Goal: Communication & Community: Share content

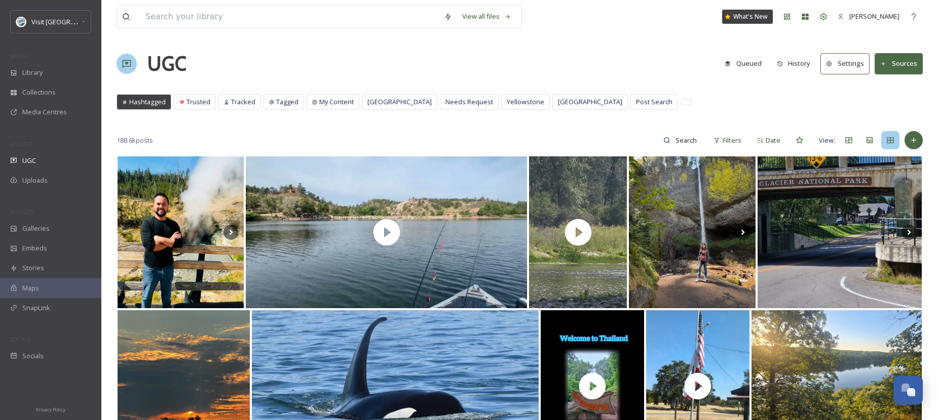
scroll to position [1491, 0]
click at [52, 158] on div "UGC" at bounding box center [50, 161] width 101 height 20
click at [235, 21] on input at bounding box center [289, 17] width 298 height 22
click at [671, 134] on input at bounding box center [686, 140] width 33 height 20
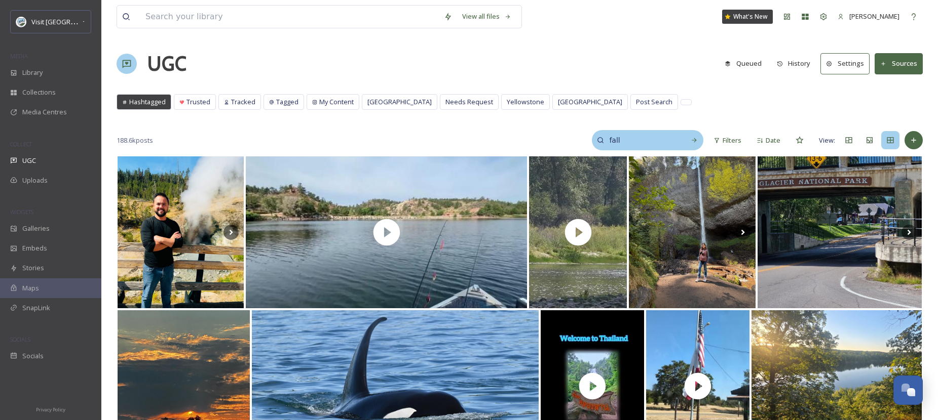
type input "fall"
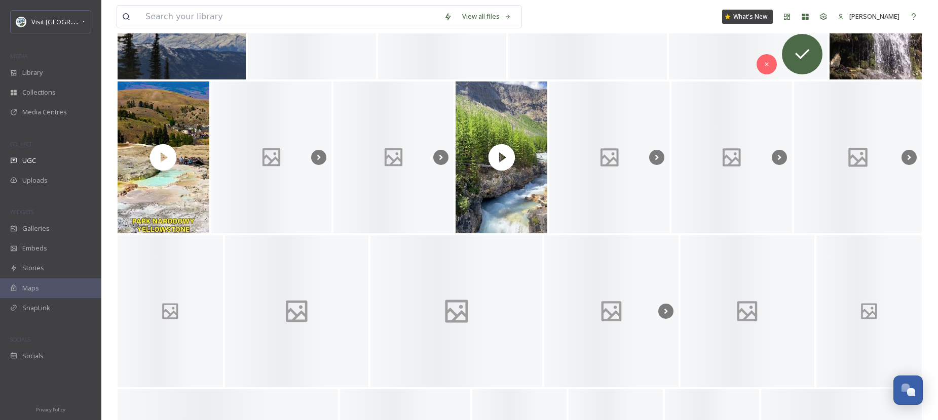
scroll to position [1015, 0]
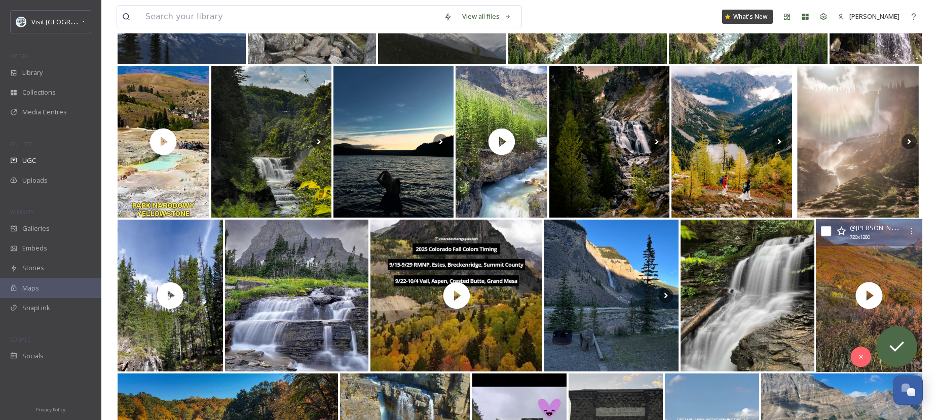
click at [826, 228] on input "checkbox" at bounding box center [826, 231] width 10 height 10
checkbox input "true"
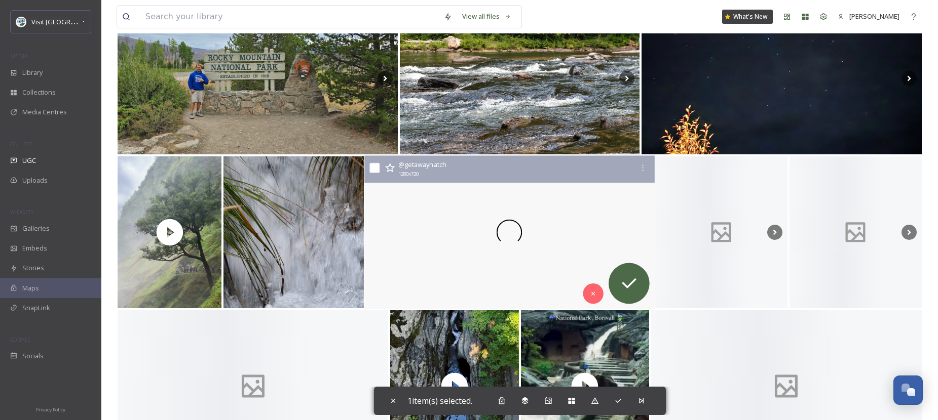
scroll to position [1696, 0]
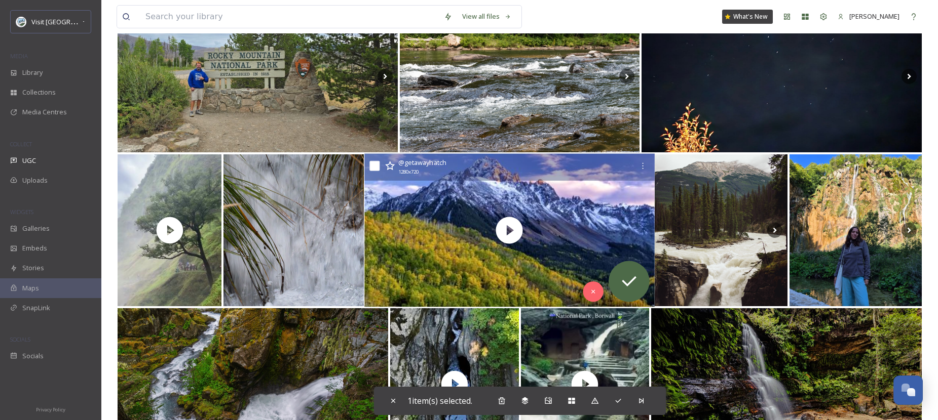
click at [370, 168] on input "checkbox" at bounding box center [374, 166] width 10 height 10
checkbox input "true"
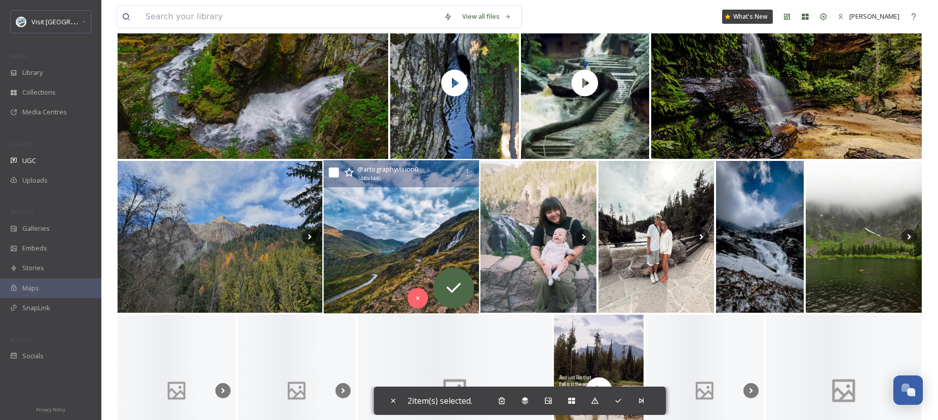
scroll to position [2059, 0]
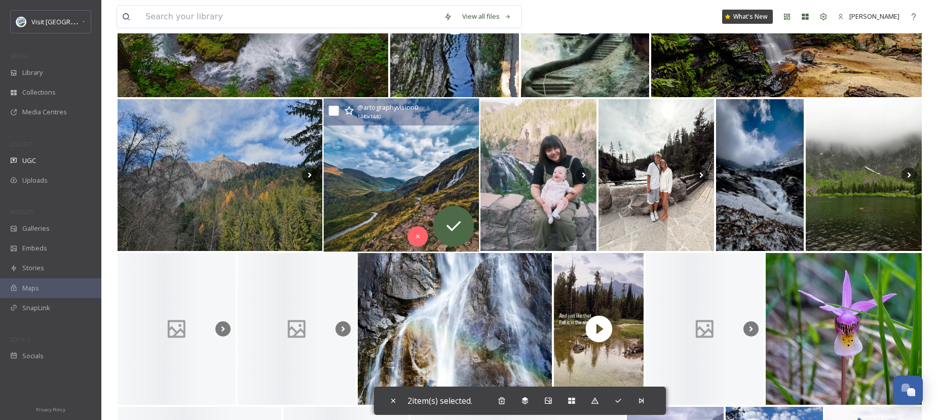
click at [332, 111] on input "checkbox" at bounding box center [333, 111] width 10 height 10
checkbox input "true"
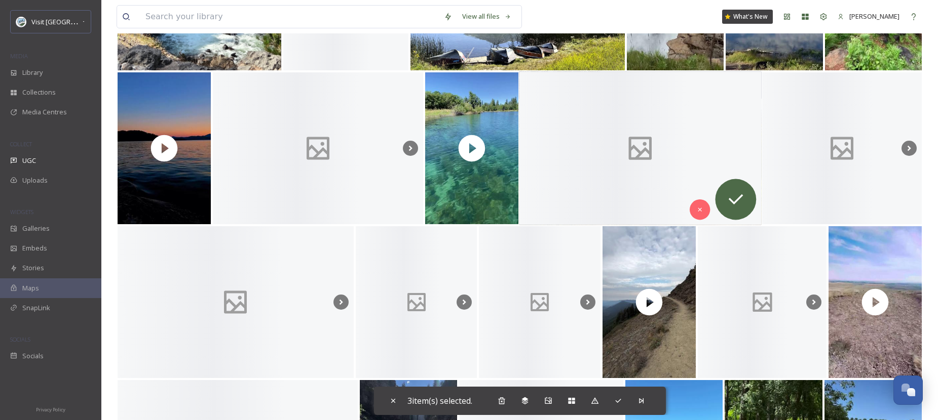
scroll to position [2571, 0]
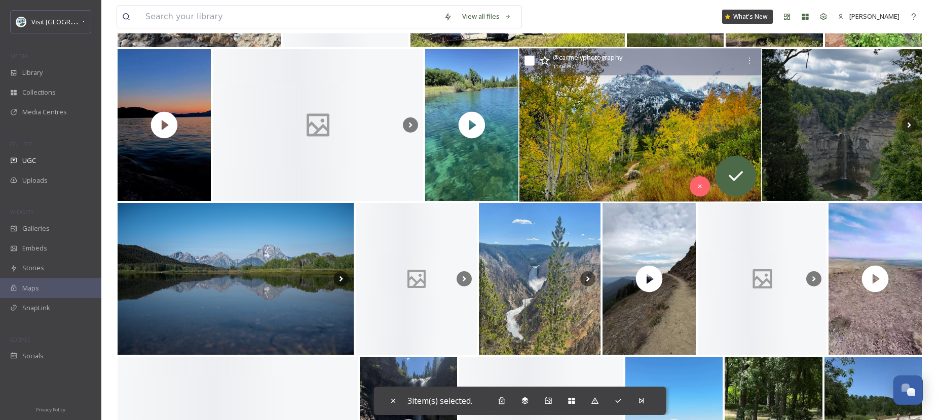
click at [528, 61] on input "checkbox" at bounding box center [529, 61] width 10 height 10
checkbox input "true"
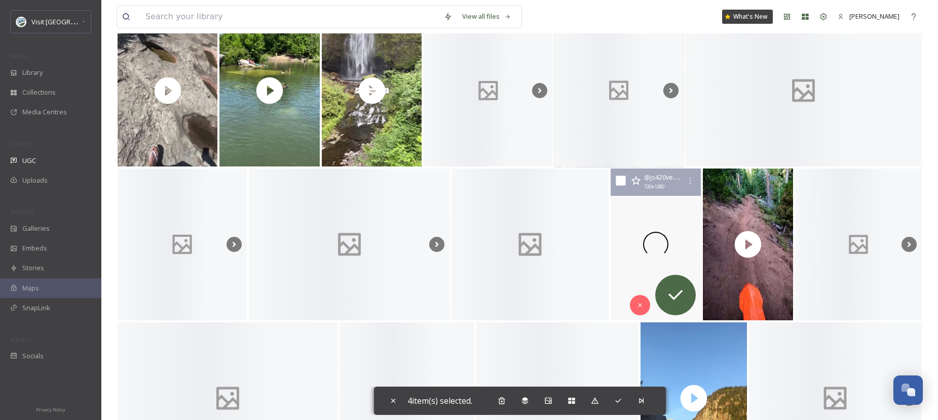
scroll to position [3068, 0]
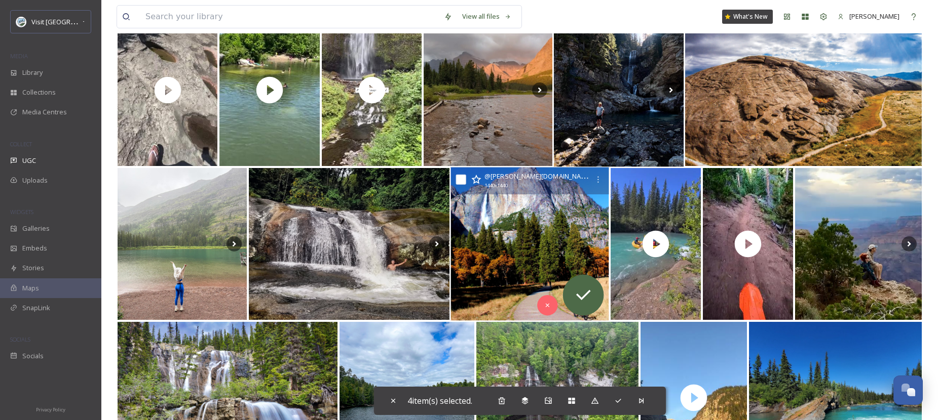
click at [463, 179] on input "checkbox" at bounding box center [461, 180] width 10 height 10
checkbox input "true"
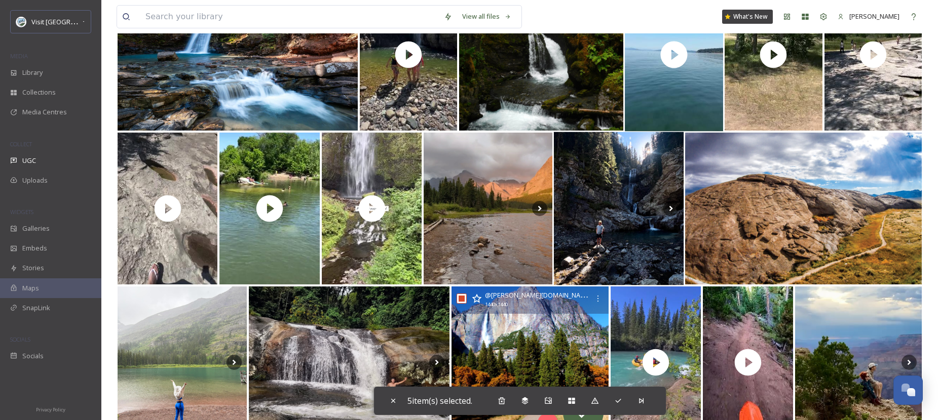
scroll to position [2944, 0]
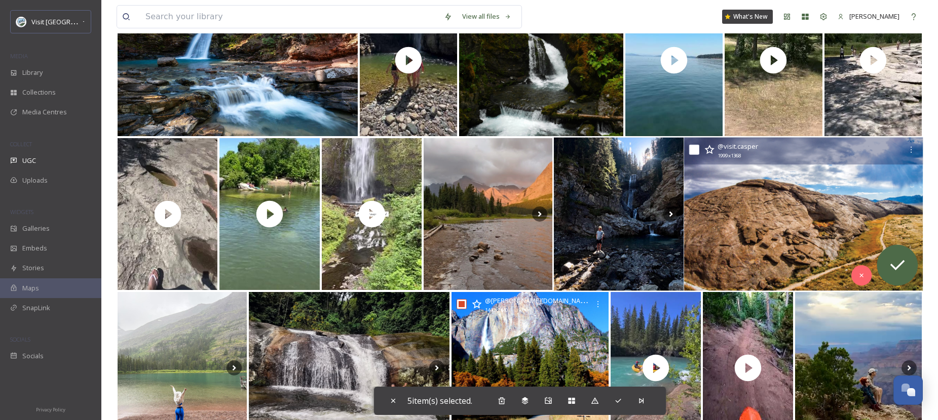
click at [697, 151] on input "checkbox" at bounding box center [694, 150] width 10 height 10
checkbox input "true"
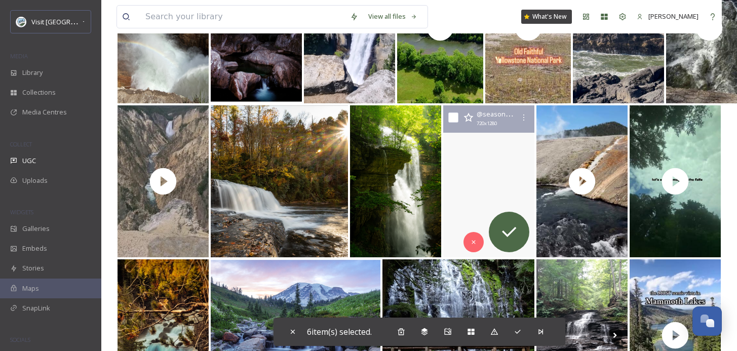
scroll to position [5906, 0]
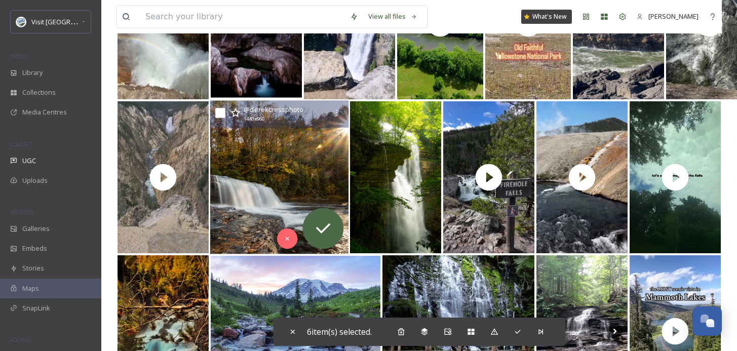
click at [217, 111] on input "checkbox" at bounding box center [220, 113] width 10 height 10
checkbox input "true"
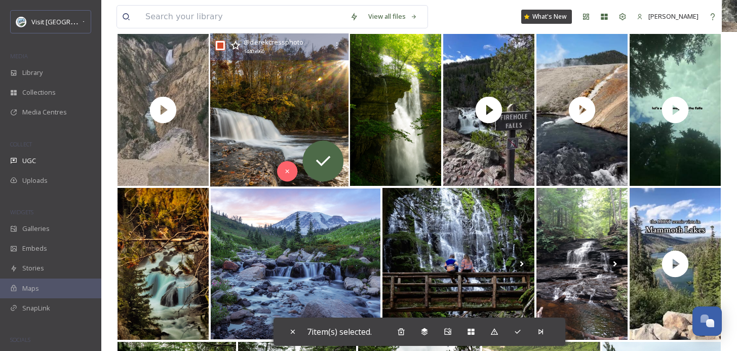
scroll to position [6007, 0]
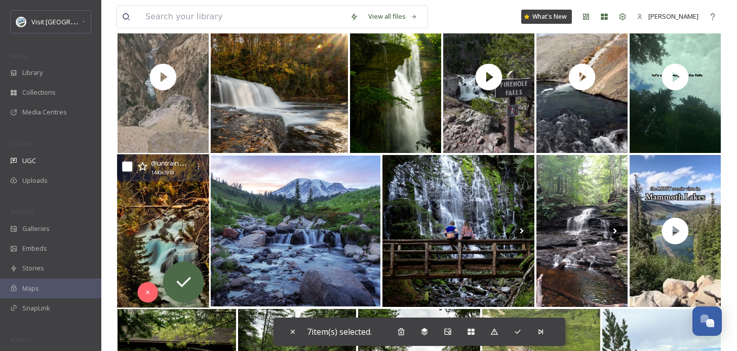
click at [128, 167] on input "checkbox" at bounding box center [127, 167] width 10 height 10
checkbox input "true"
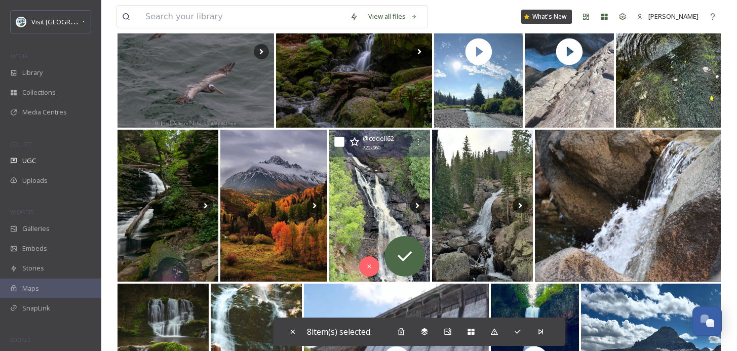
scroll to position [6495, 0]
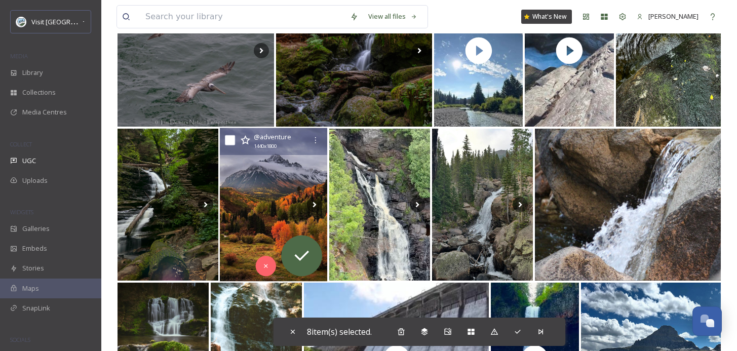
click at [229, 136] on input "checkbox" at bounding box center [230, 140] width 10 height 10
checkbox input "true"
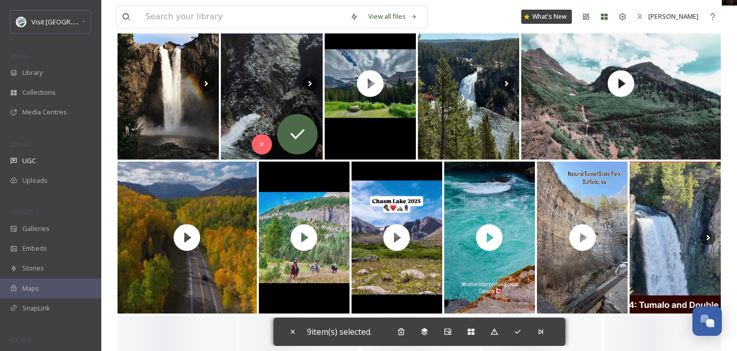
scroll to position [7096, 0]
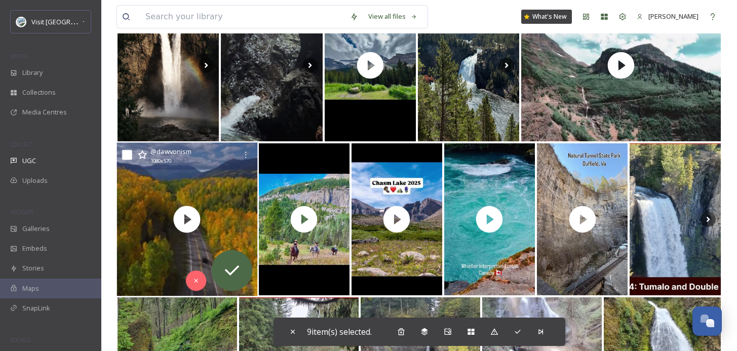
click at [130, 155] on input "checkbox" at bounding box center [127, 155] width 10 height 10
checkbox input "true"
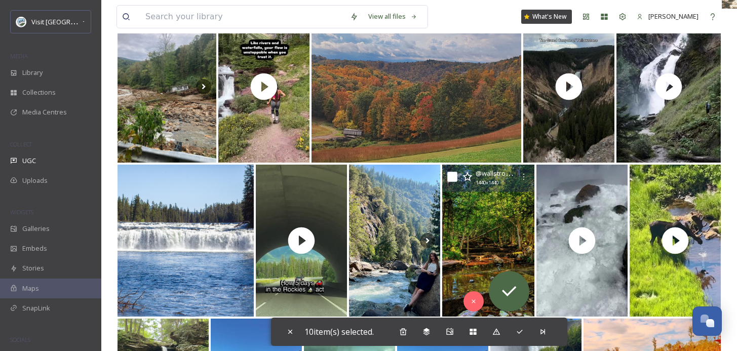
scroll to position [8555, 0]
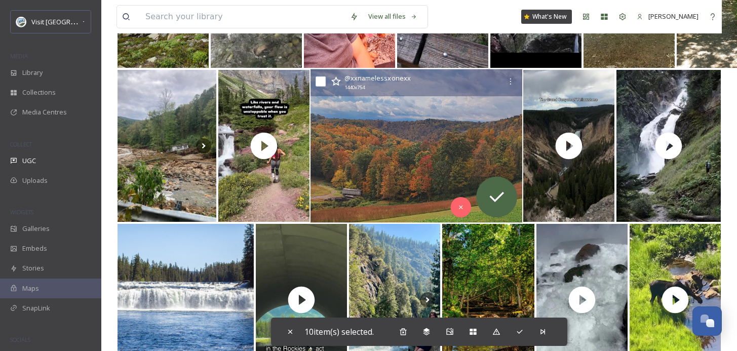
click at [323, 79] on input "checkbox" at bounding box center [321, 81] width 10 height 10
checkbox input "true"
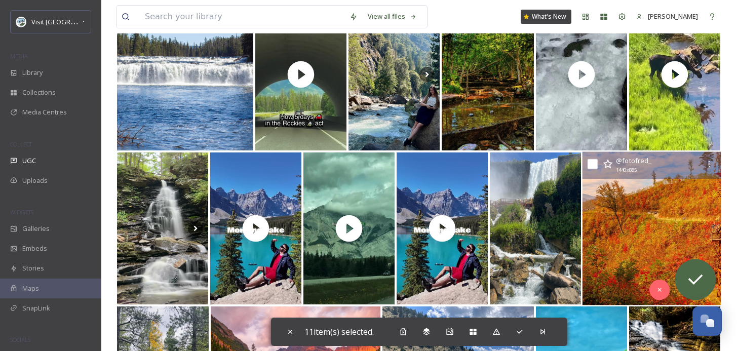
scroll to position [8781, 1]
click at [593, 165] on input "checkbox" at bounding box center [593, 164] width 10 height 10
checkbox input "true"
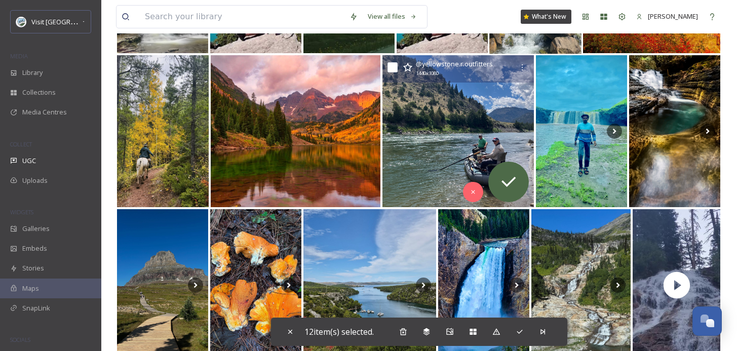
scroll to position [8972, 1]
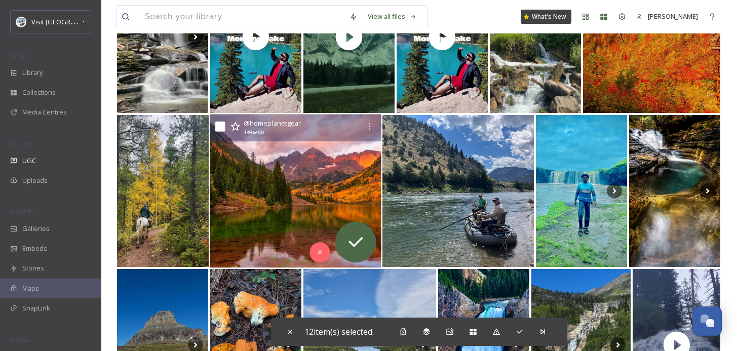
click at [226, 125] on div "@ homeplanetgear 1350 x 900" at bounding box center [296, 127] width 172 height 27
click at [221, 127] on input "checkbox" at bounding box center [220, 127] width 10 height 10
checkbox input "true"
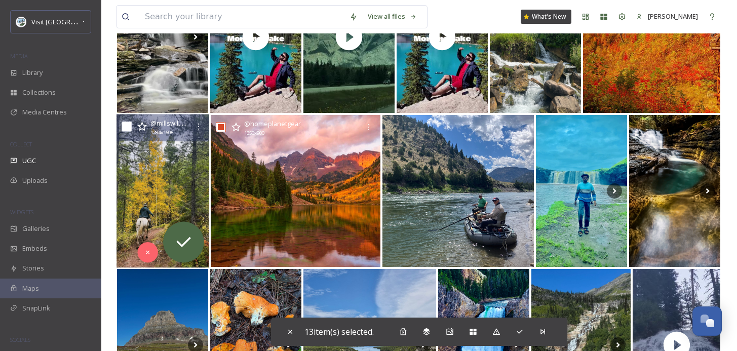
click at [130, 124] on input "checkbox" at bounding box center [127, 127] width 10 height 10
checkbox input "true"
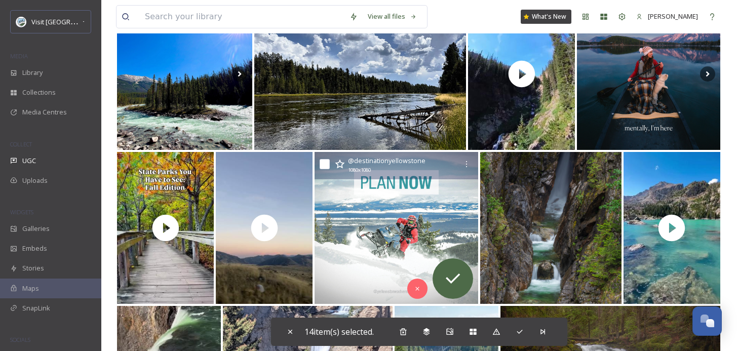
scroll to position [10482, 1]
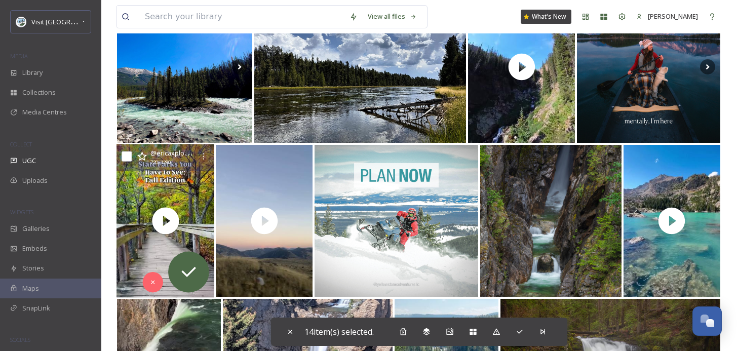
click at [130, 156] on input "checkbox" at bounding box center [127, 156] width 10 height 10
checkbox input "true"
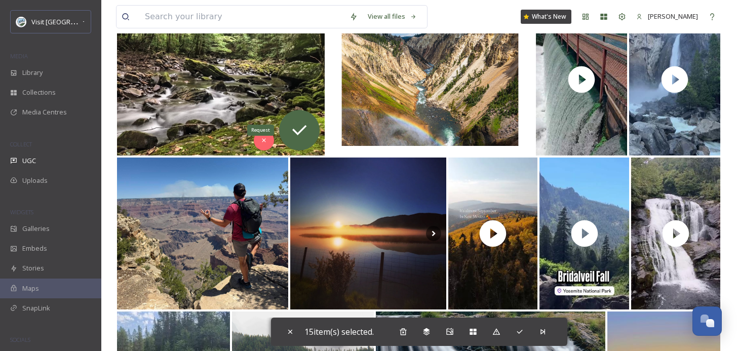
scroll to position [12782, 1]
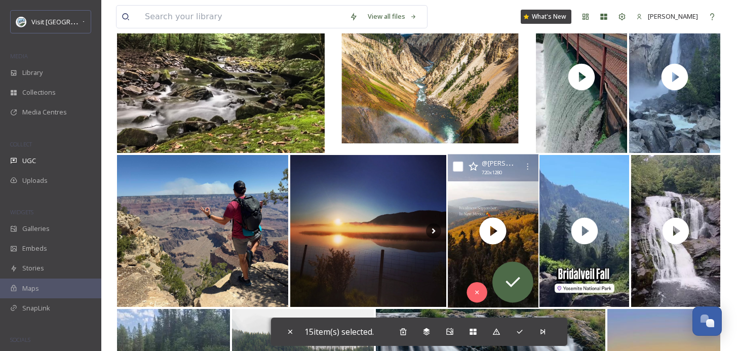
click at [457, 167] on input "checkbox" at bounding box center [458, 167] width 10 height 10
checkbox input "true"
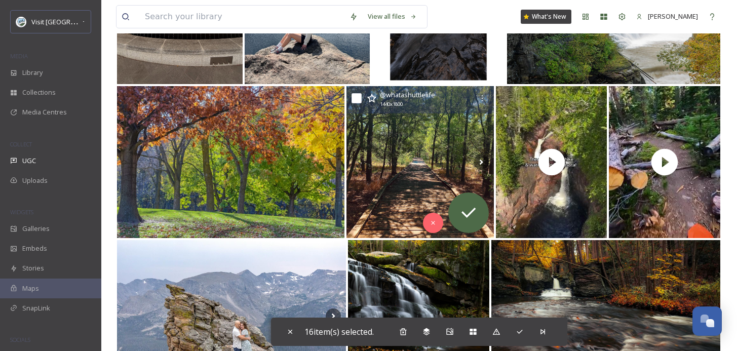
scroll to position [15471, 1]
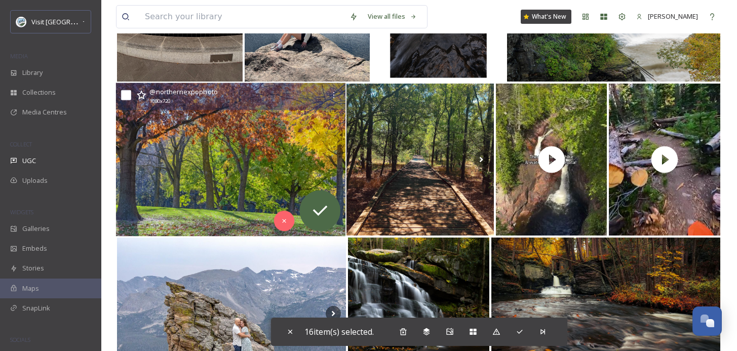
click at [128, 94] on input "checkbox" at bounding box center [126, 95] width 10 height 10
checkbox input "true"
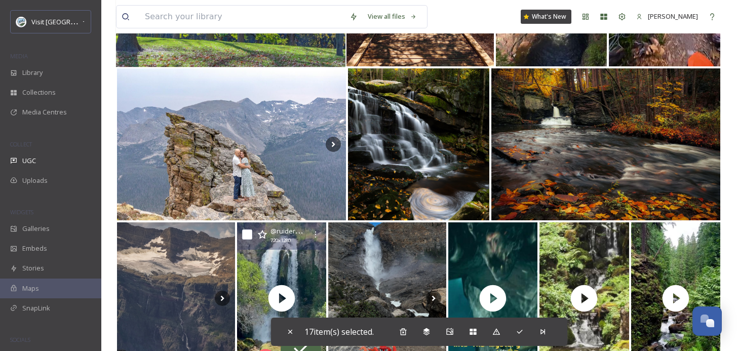
scroll to position [15627, 1]
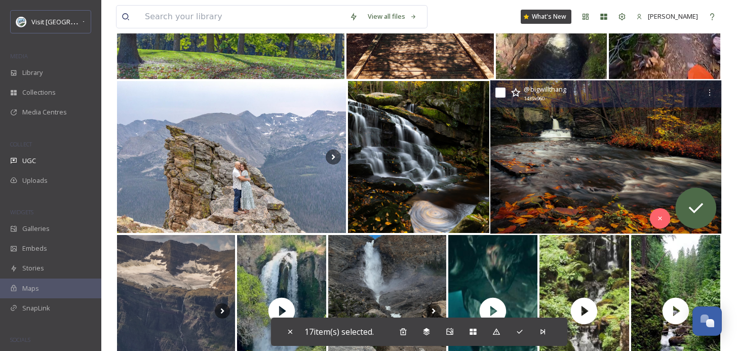
click at [500, 94] on input "checkbox" at bounding box center [500, 93] width 10 height 10
checkbox input "true"
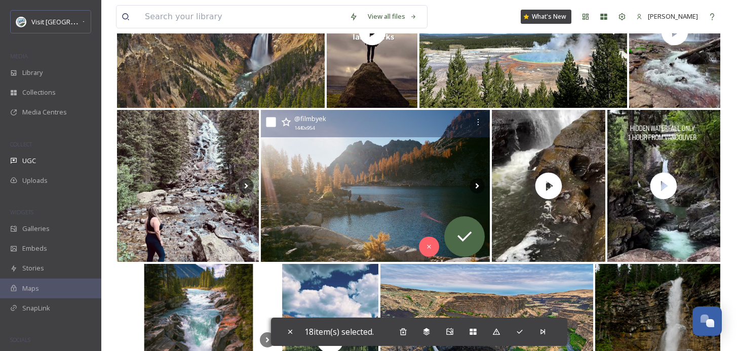
scroll to position [16524, 1]
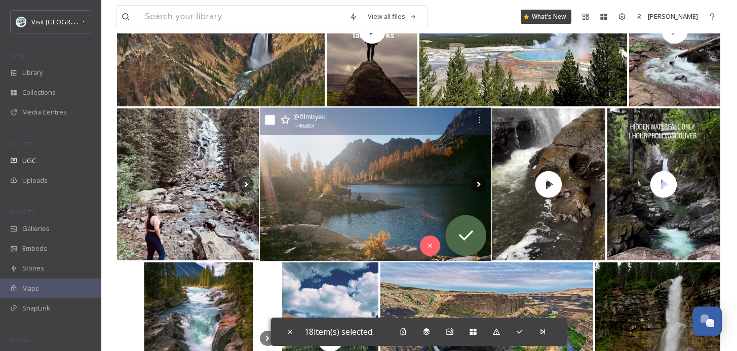
click at [270, 115] on input "checkbox" at bounding box center [269, 120] width 10 height 10
checkbox input "true"
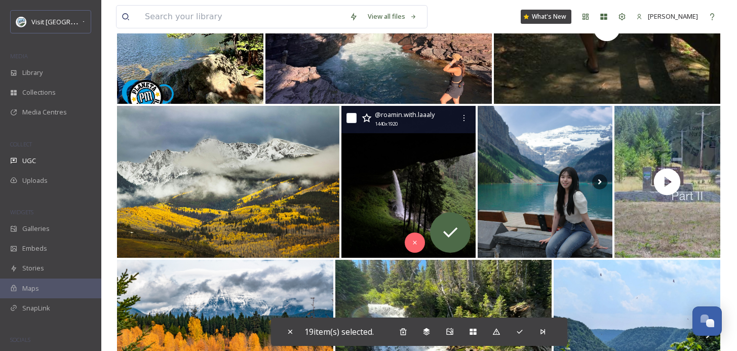
scroll to position [16995, 1]
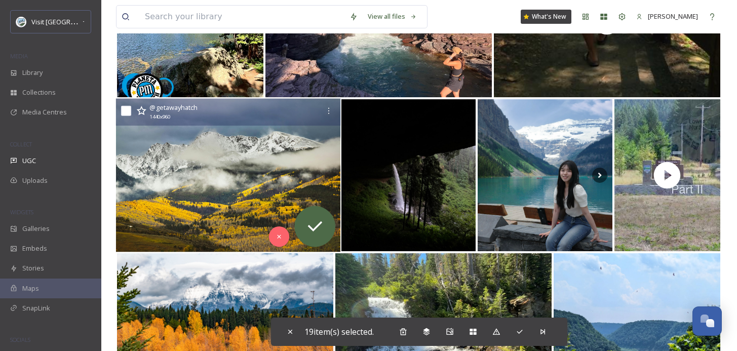
click at [130, 108] on input "checkbox" at bounding box center [126, 111] width 10 height 10
checkbox input "true"
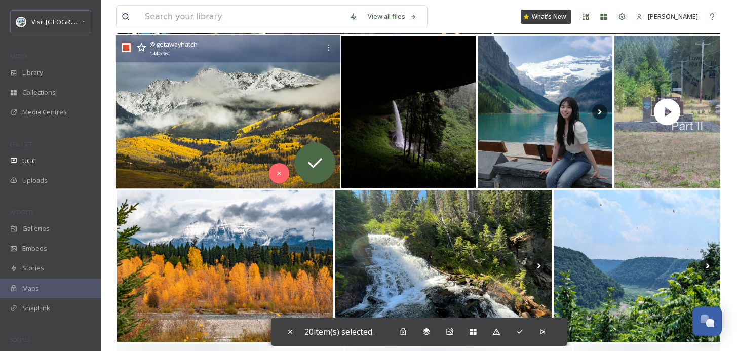
scroll to position [17083, 1]
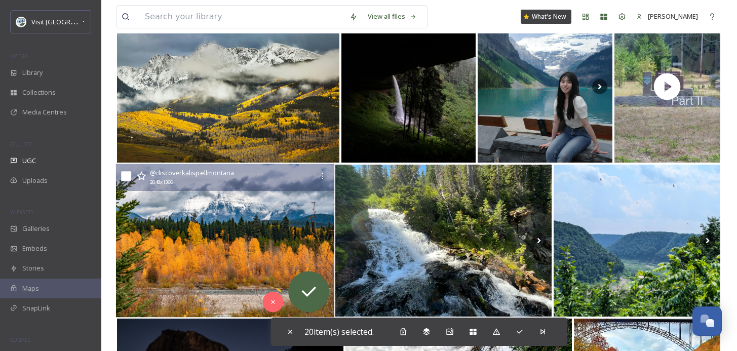
click at [127, 173] on input "checkbox" at bounding box center [126, 176] width 10 height 10
checkbox input "true"
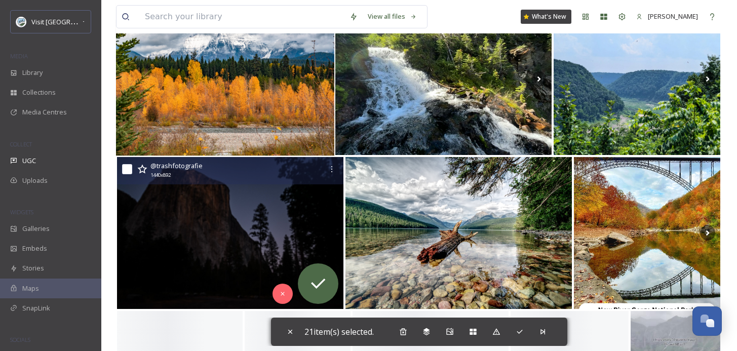
scroll to position [17263, 1]
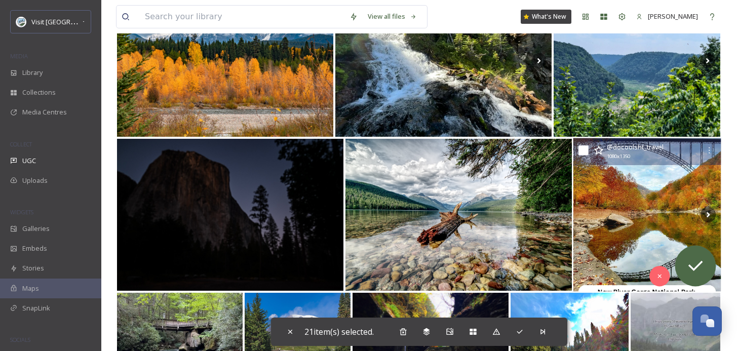
click at [580, 151] on input "checkbox" at bounding box center [583, 150] width 10 height 10
checkbox input "true"
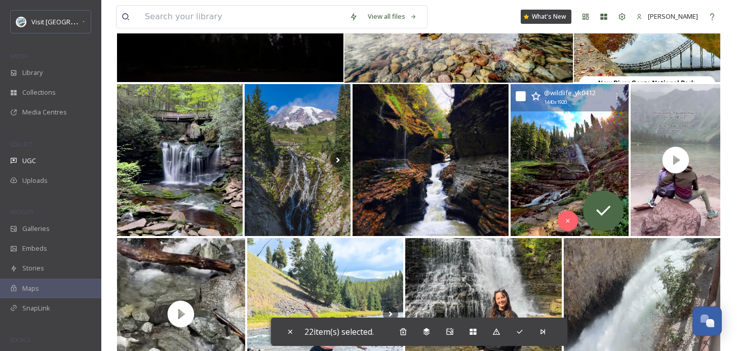
scroll to position [17480, 1]
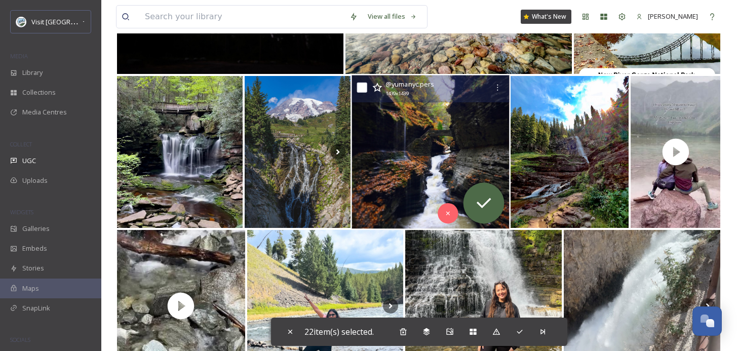
click at [364, 88] on input "checkbox" at bounding box center [362, 88] width 10 height 10
checkbox input "true"
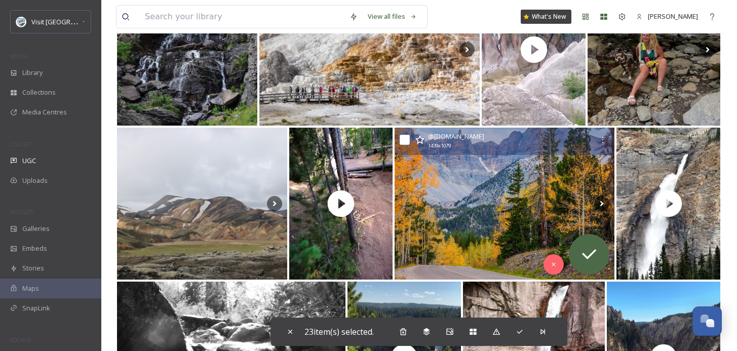
scroll to position [18815, 1]
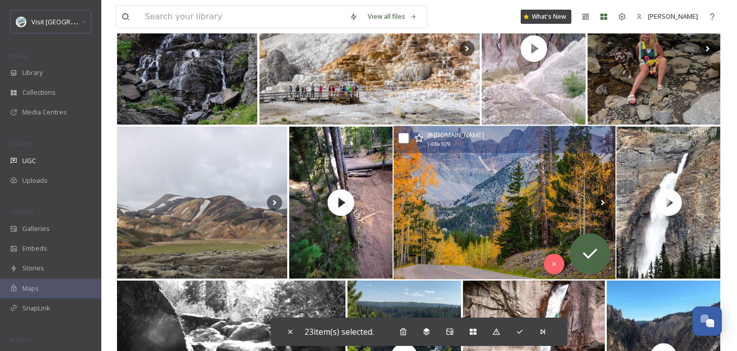
click at [400, 140] on input "checkbox" at bounding box center [404, 138] width 10 height 10
checkbox input "true"
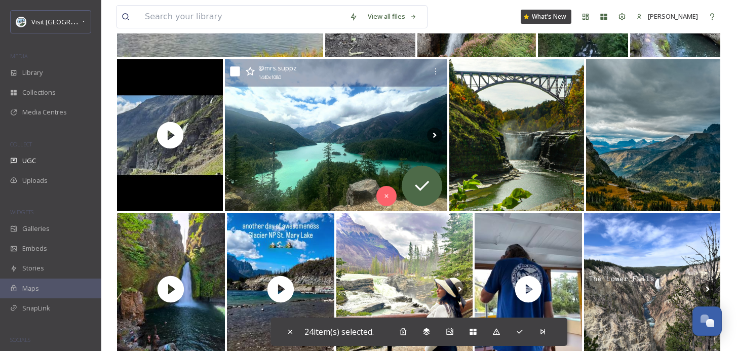
scroll to position [19807, 1]
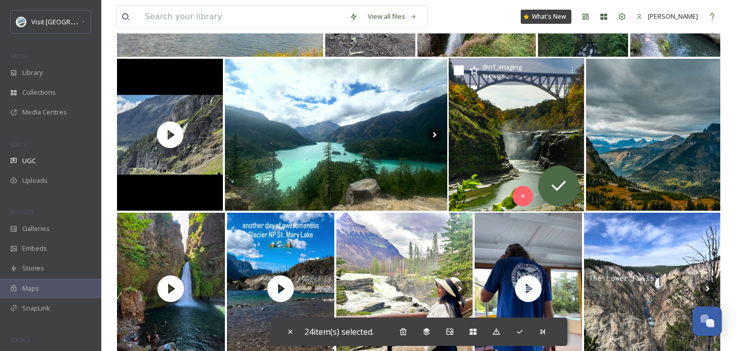
click at [459, 68] on input "checkbox" at bounding box center [459, 70] width 10 height 10
checkbox input "true"
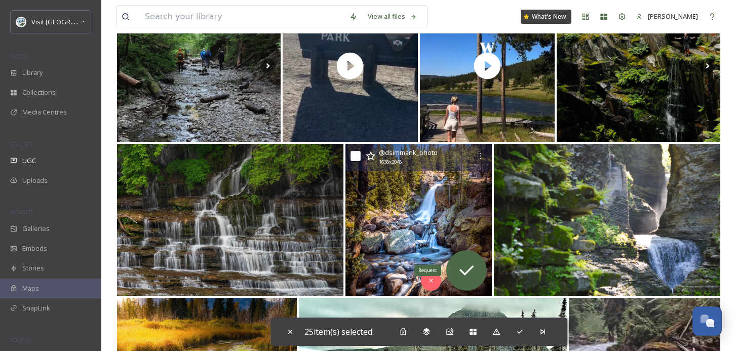
scroll to position [20095, 1]
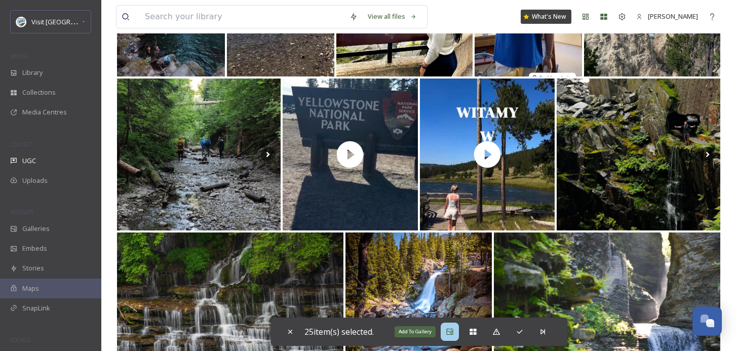
click at [451, 333] on icon at bounding box center [450, 332] width 8 height 8
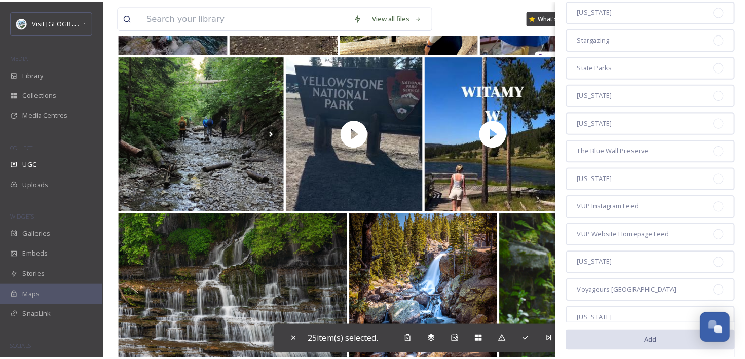
scroll to position [1168, 0]
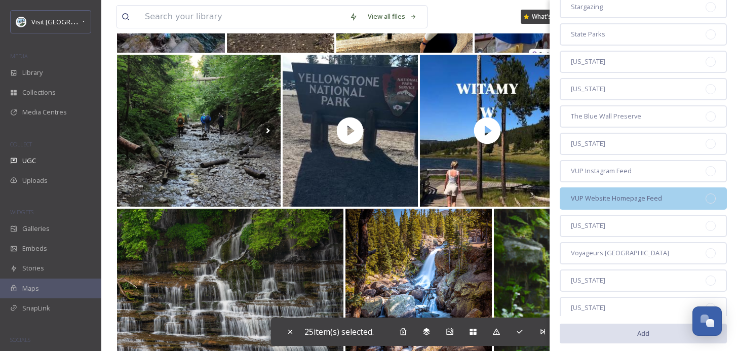
click at [638, 193] on span "VUP Website Homepage Feed" at bounding box center [616, 198] width 91 height 10
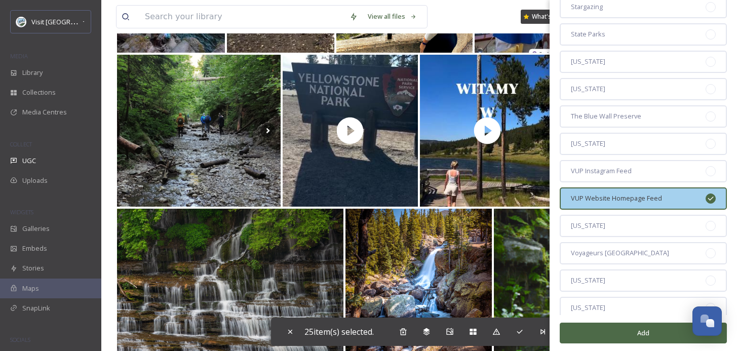
click at [616, 329] on button "Add" at bounding box center [643, 333] width 167 height 21
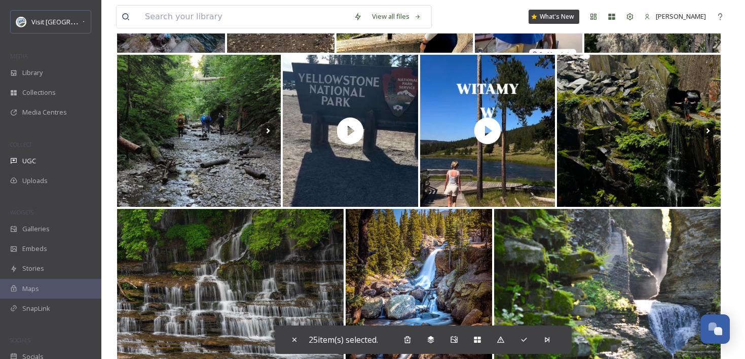
scroll to position [1516, 0]
click at [29, 225] on span "Galleries" at bounding box center [35, 229] width 27 height 10
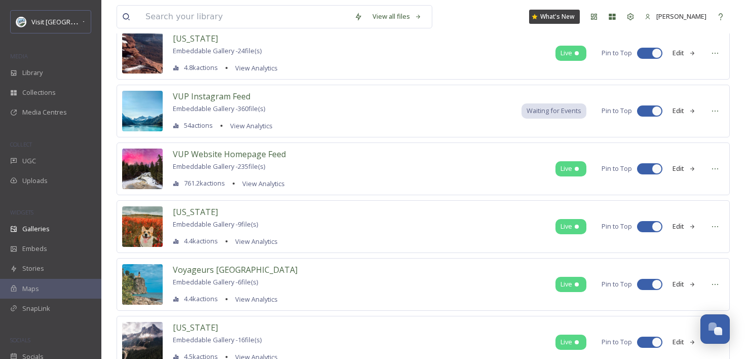
scroll to position [2606, 0]
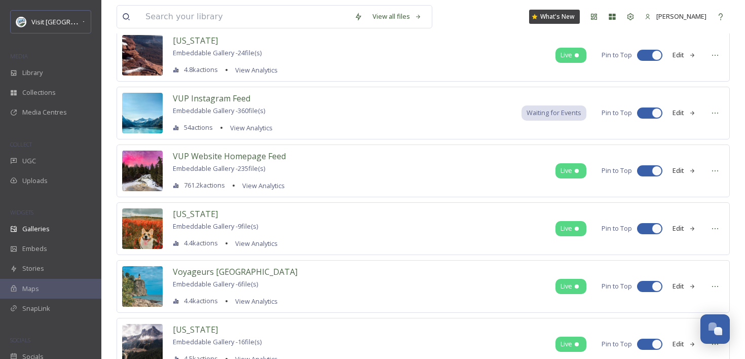
click at [681, 170] on button "Edit" at bounding box center [683, 171] width 33 height 20
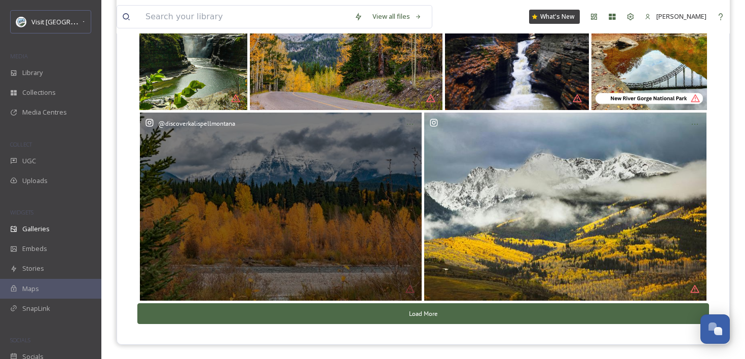
scroll to position [63, 0]
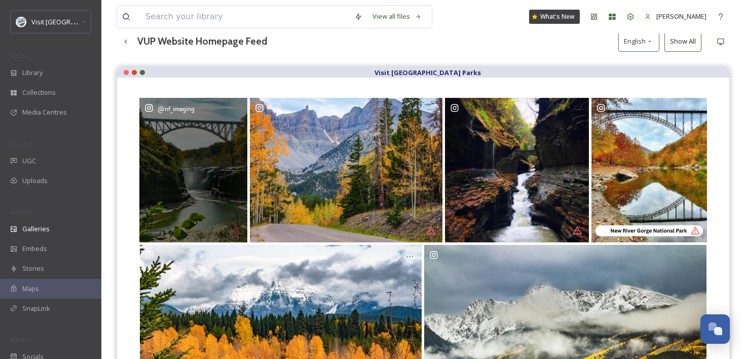
click at [204, 187] on div "@ nf_imaging" at bounding box center [193, 170] width 108 height 144
click at [237, 111] on icon at bounding box center [235, 109] width 8 height 8
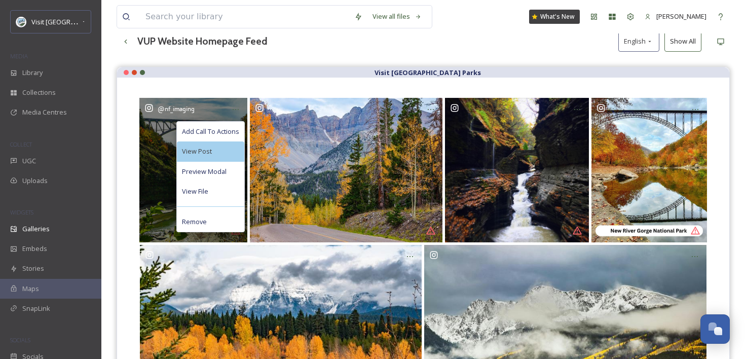
click at [225, 147] on div "View Post" at bounding box center [210, 151] width 67 height 20
click at [220, 127] on span "Add Call To Actions" at bounding box center [210, 132] width 57 height 10
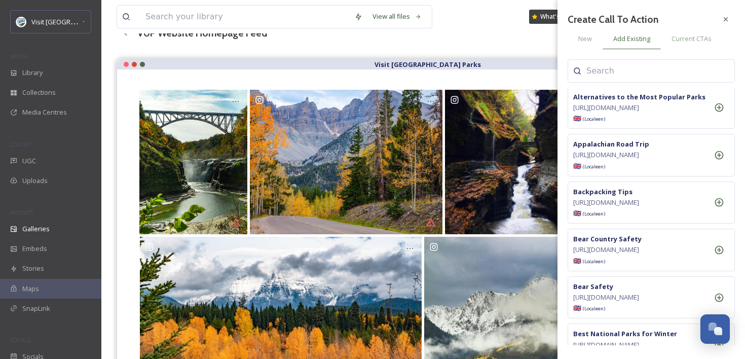
scroll to position [347, 0]
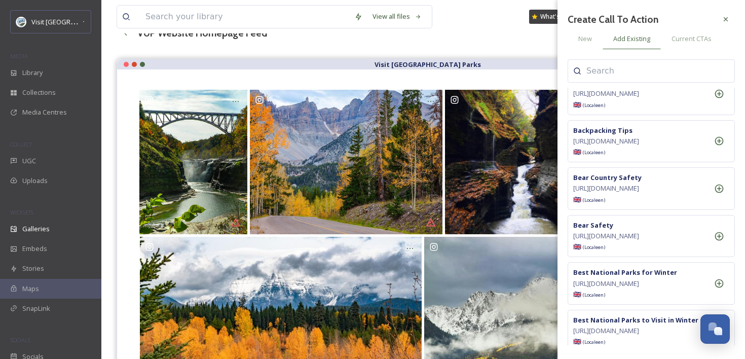
click at [634, 72] on input at bounding box center [636, 71] width 101 height 12
type input "f"
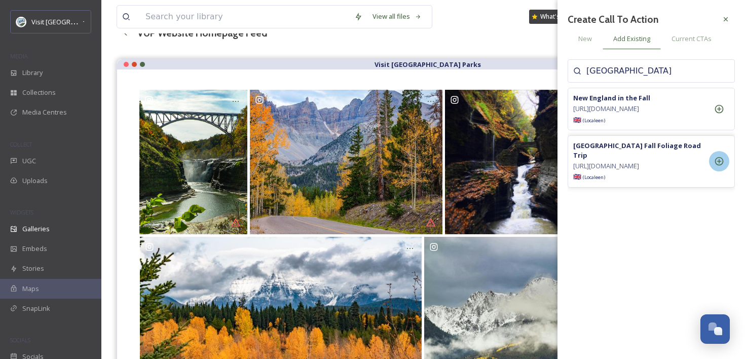
type input "[GEOGRAPHIC_DATA]"
click at [717, 166] on icon at bounding box center [719, 161] width 9 height 9
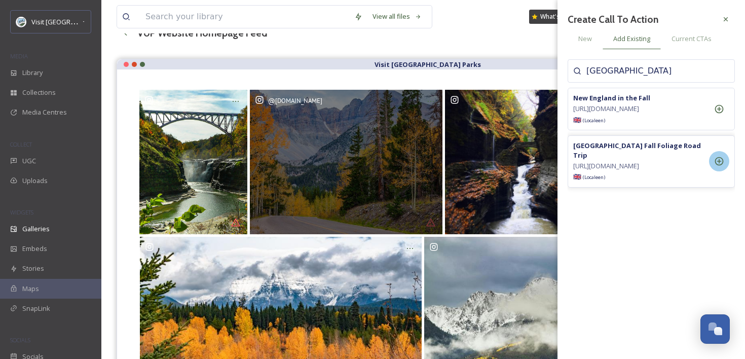
click at [345, 145] on div "@ [DOMAIN_NAME]" at bounding box center [346, 162] width 192 height 144
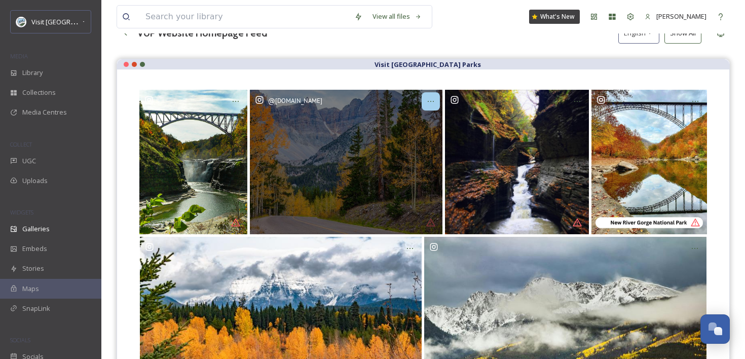
click at [430, 98] on icon at bounding box center [430, 101] width 8 height 8
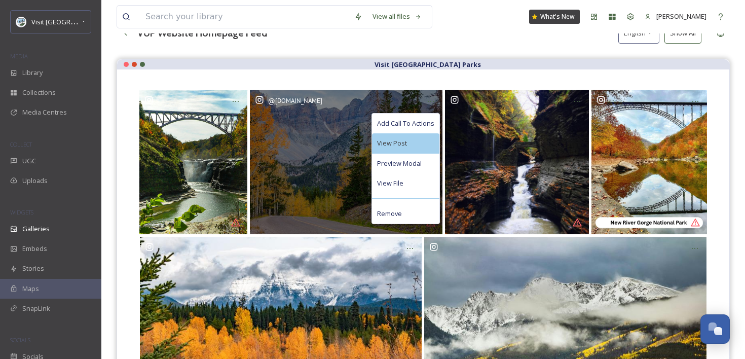
click at [412, 140] on div "View Post" at bounding box center [405, 143] width 67 height 20
click at [409, 123] on span "Add Call To Actions" at bounding box center [405, 124] width 57 height 10
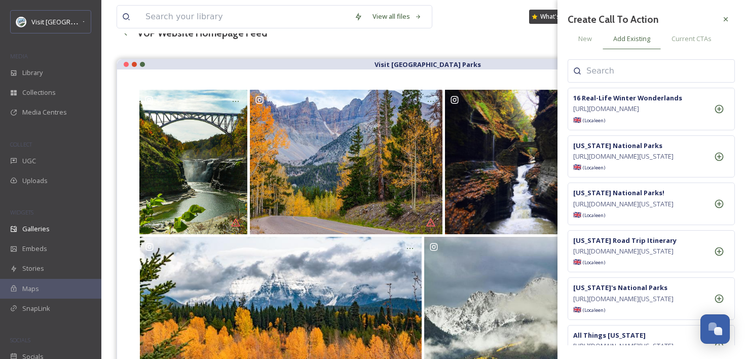
click at [588, 70] on input at bounding box center [636, 71] width 101 height 12
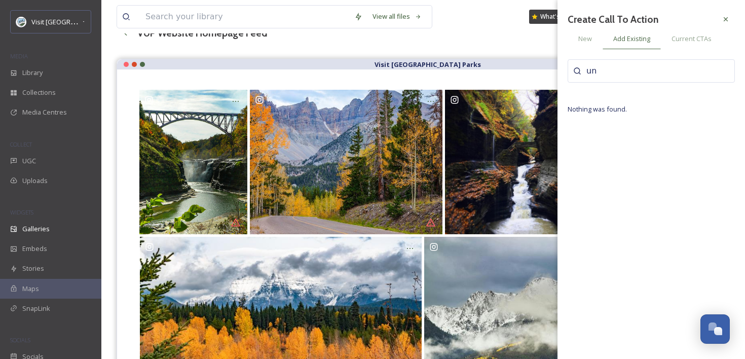
type input "u"
type input "[US_STATE]"
click at [596, 47] on div "New" at bounding box center [584, 38] width 35 height 21
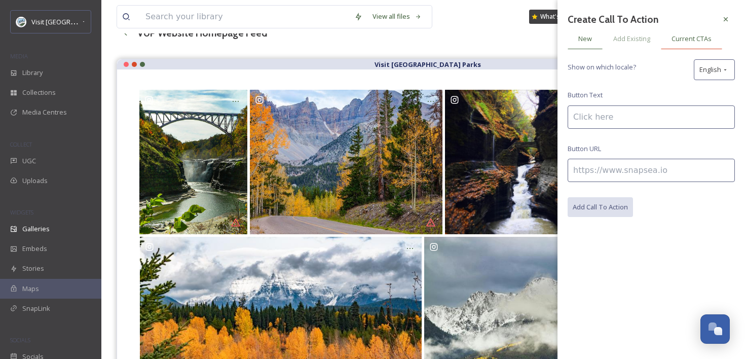
click at [690, 38] on span "Current CTAs" at bounding box center [691, 39] width 40 height 10
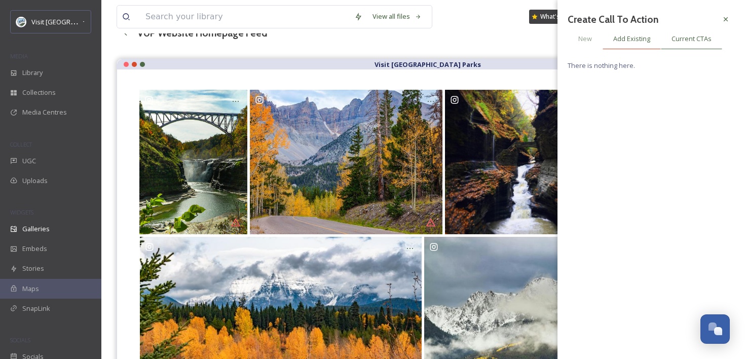
click at [630, 38] on span "Add Existing" at bounding box center [631, 39] width 37 height 10
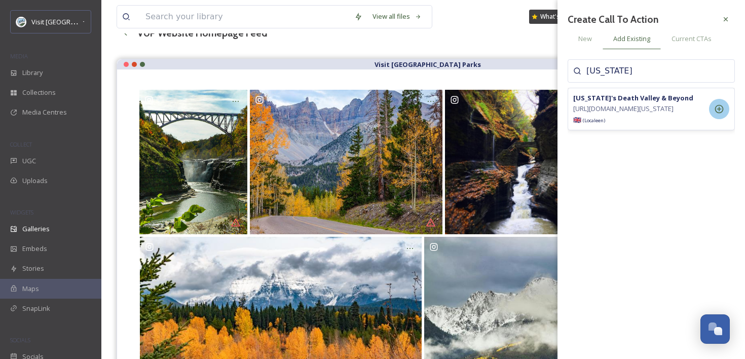
click at [722, 114] on icon at bounding box center [719, 109] width 10 height 10
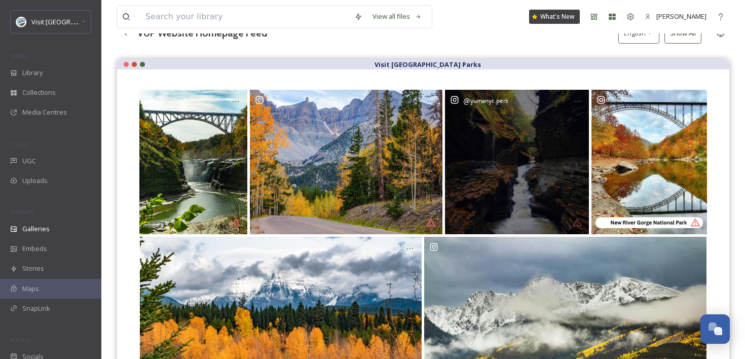
click at [530, 145] on div "@ yumanyc.pers" at bounding box center [517, 162] width 144 height 144
click at [547, 130] on div "@ yumanyc.pers" at bounding box center [517, 162] width 144 height 144
click at [575, 100] on icon at bounding box center [577, 101] width 8 height 8
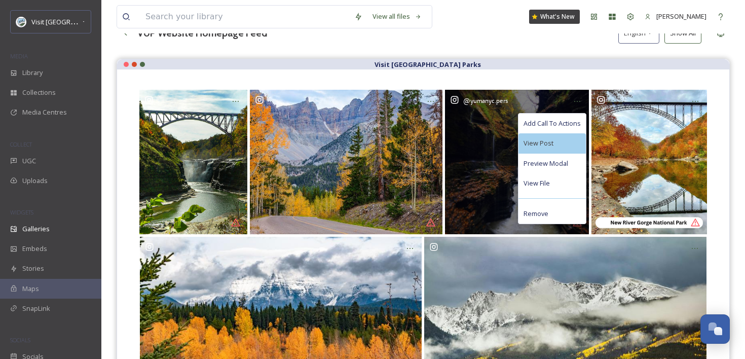
click at [566, 144] on div "View Post" at bounding box center [551, 143] width 67 height 20
click at [559, 116] on div "Add Call To Actions" at bounding box center [551, 123] width 67 height 20
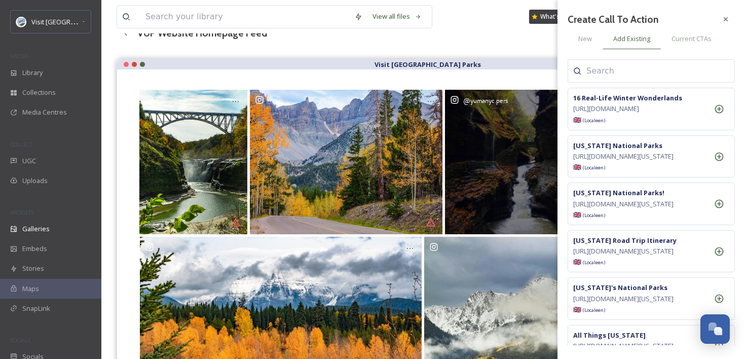
click at [601, 74] on input at bounding box center [636, 71] width 101 height 12
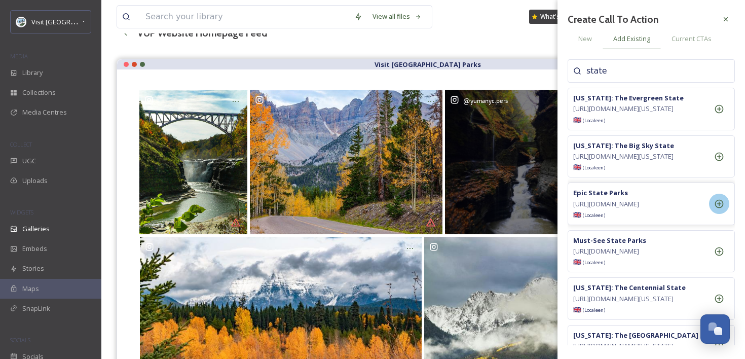
type input "state"
click at [718, 208] on icon at bounding box center [719, 204] width 9 height 9
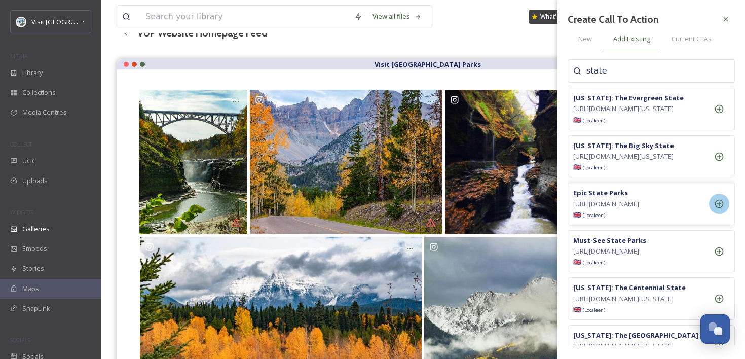
click at [518, 47] on div "View all files What's [GEOGRAPHIC_DATA][PERSON_NAME] Galleries Analytics Embed …" at bounding box center [422, 206] width 643 height 555
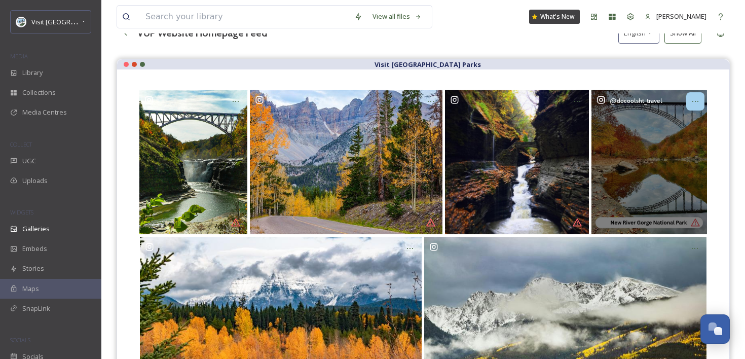
click at [693, 99] on icon at bounding box center [695, 101] width 8 height 8
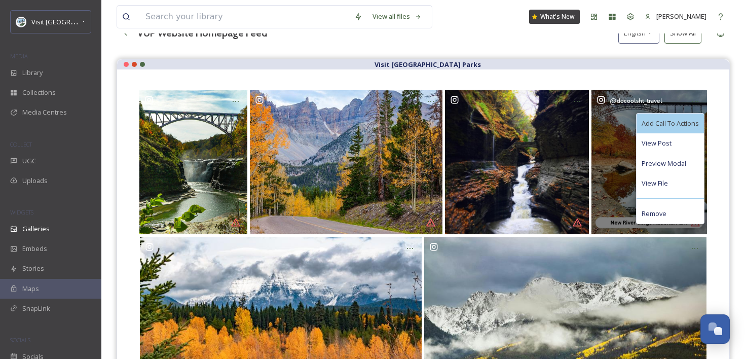
click at [678, 128] on div "Add Call To Actions" at bounding box center [669, 123] width 67 height 20
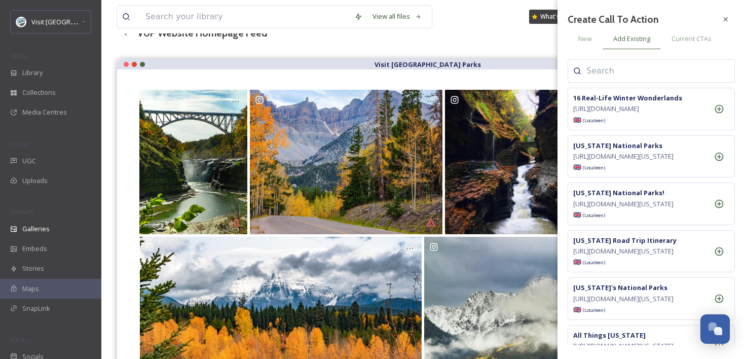
click at [646, 66] on input at bounding box center [636, 71] width 101 height 12
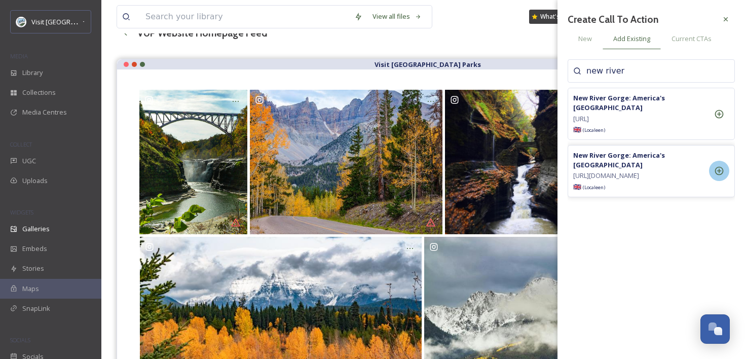
type input "new river"
click at [716, 176] on icon at bounding box center [719, 171] width 10 height 10
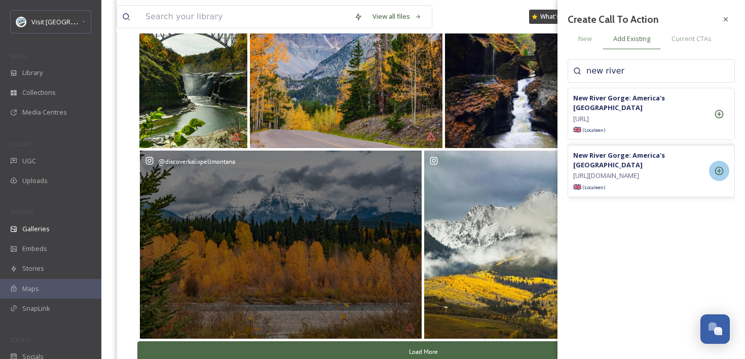
scroll to position [186, 0]
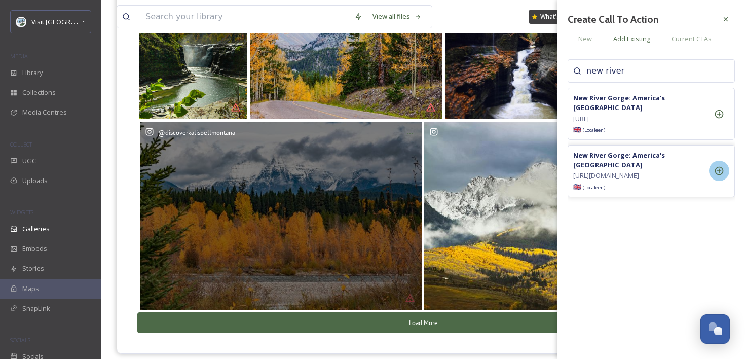
click at [369, 239] on div "@ discoverkalispellmontana" at bounding box center [281, 216] width 282 height 188
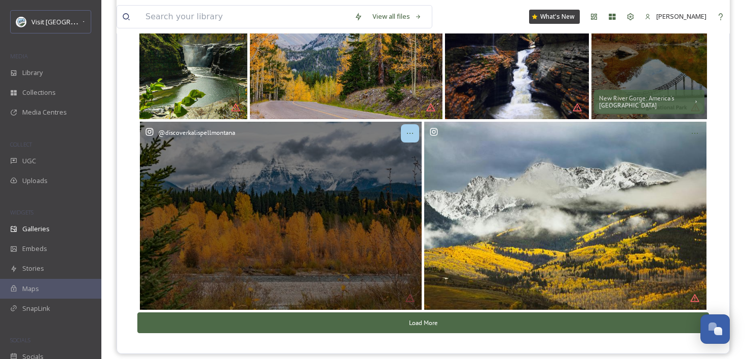
click at [405, 137] on div at bounding box center [410, 133] width 18 height 18
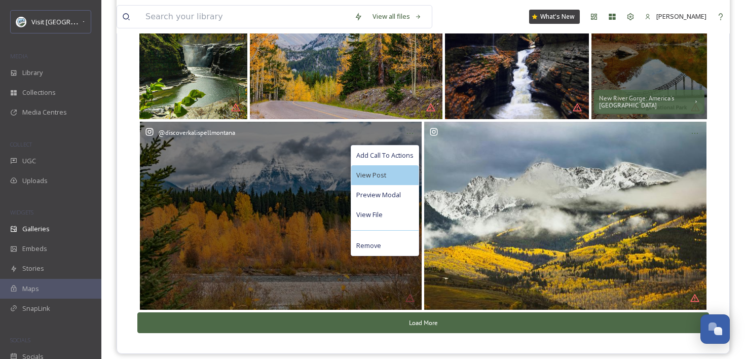
click at [405, 178] on div "View Post" at bounding box center [384, 175] width 67 height 20
click at [398, 160] on div "Add Call To Actions" at bounding box center [384, 155] width 67 height 20
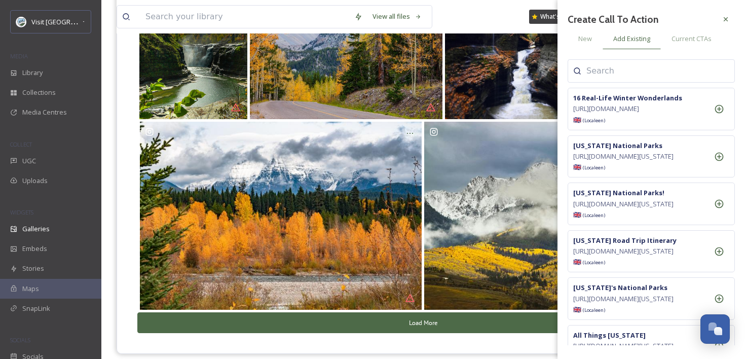
click at [596, 79] on div at bounding box center [650, 70] width 167 height 23
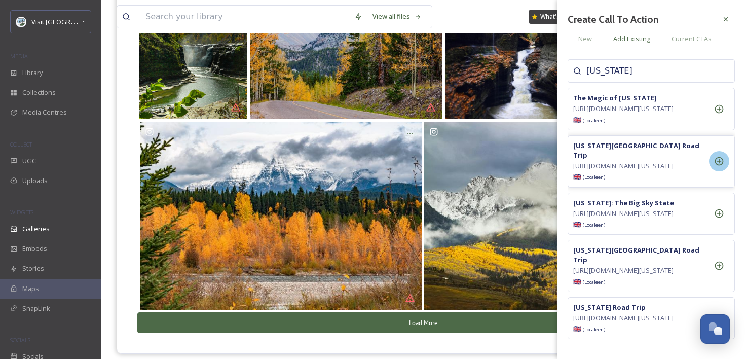
type input "[US_STATE]"
click at [718, 166] on icon at bounding box center [719, 161] width 10 height 10
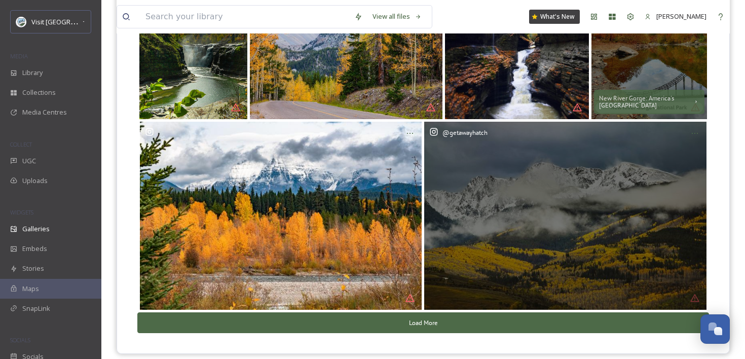
click at [503, 196] on div "@ getawayhatch" at bounding box center [565, 216] width 282 height 188
click at [698, 136] on icon at bounding box center [694, 133] width 8 height 8
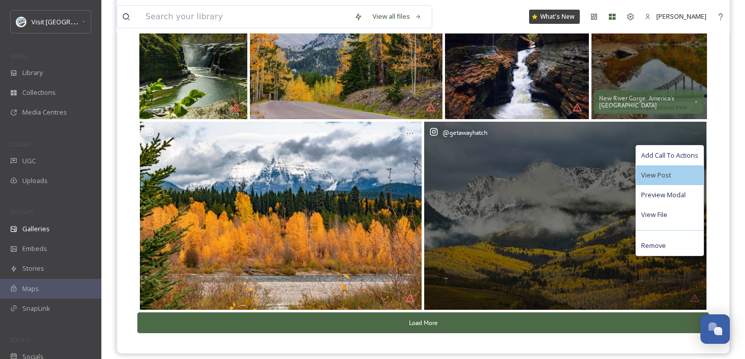
click at [679, 170] on div "View Post" at bounding box center [669, 175] width 67 height 20
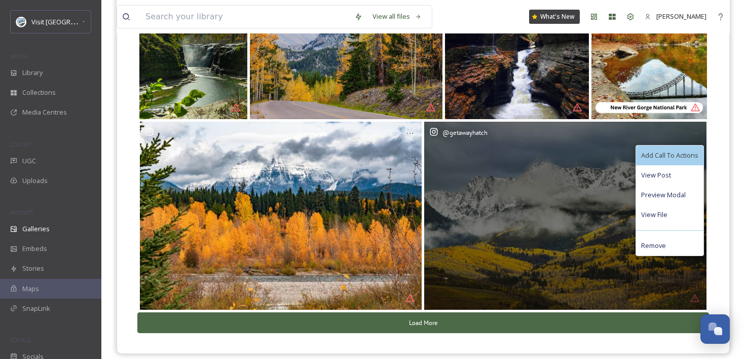
click at [677, 154] on span "Add Call To Actions" at bounding box center [669, 155] width 57 height 10
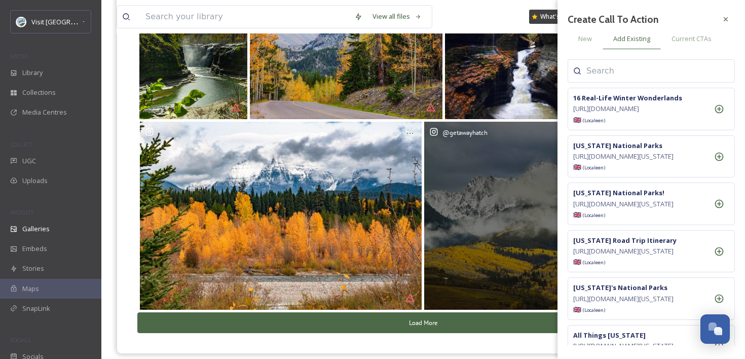
click at [642, 67] on input at bounding box center [636, 71] width 101 height 12
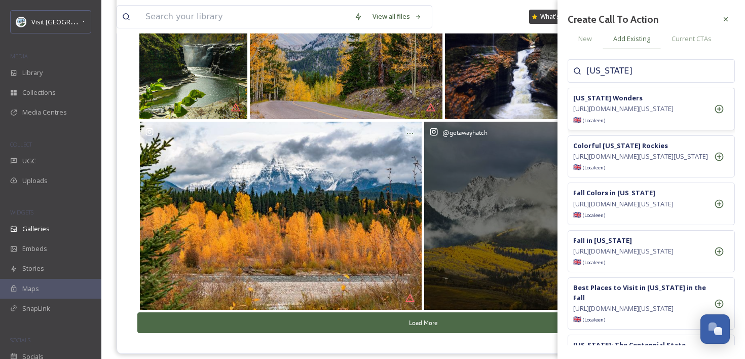
scroll to position [40, 0]
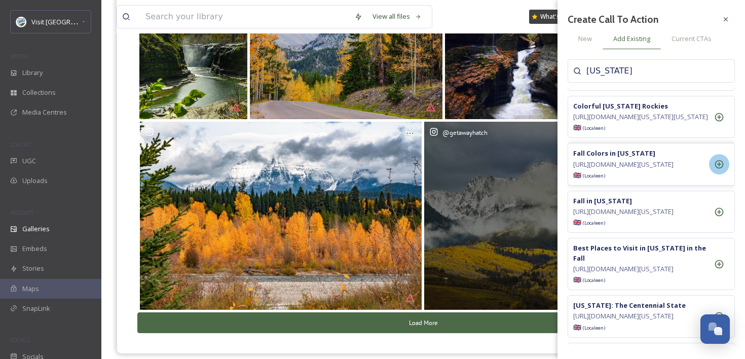
type input "[US_STATE]"
click at [719, 169] on icon at bounding box center [719, 164] width 9 height 9
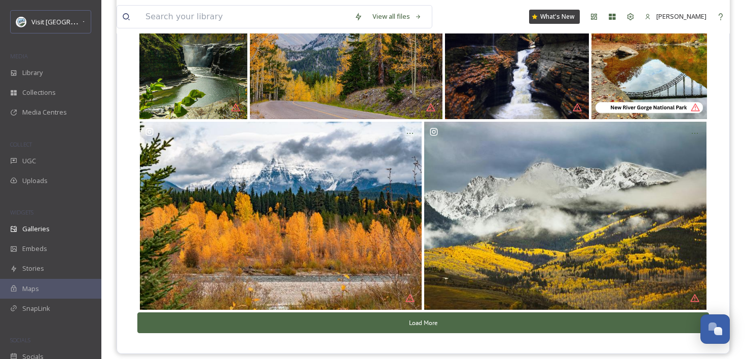
click at [442, 319] on button "Load More" at bounding box center [422, 322] width 571 height 21
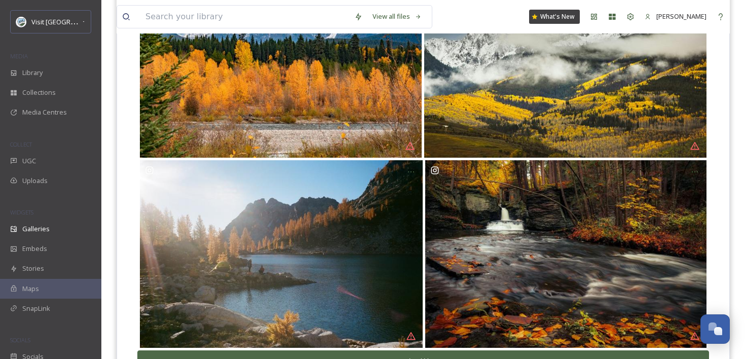
scroll to position [385, 0]
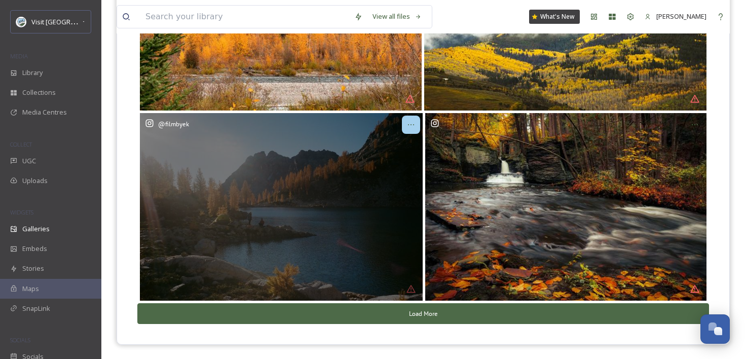
click at [406, 128] on div at bounding box center [411, 124] width 18 height 18
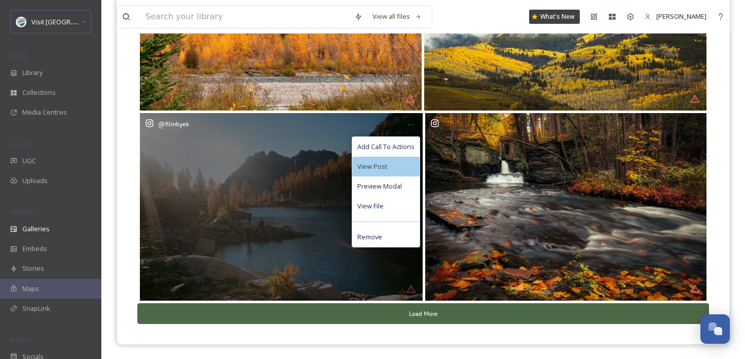
click at [412, 166] on div "View Post" at bounding box center [385, 167] width 67 height 20
click at [377, 140] on div "Add Call To Actions" at bounding box center [385, 147] width 67 height 20
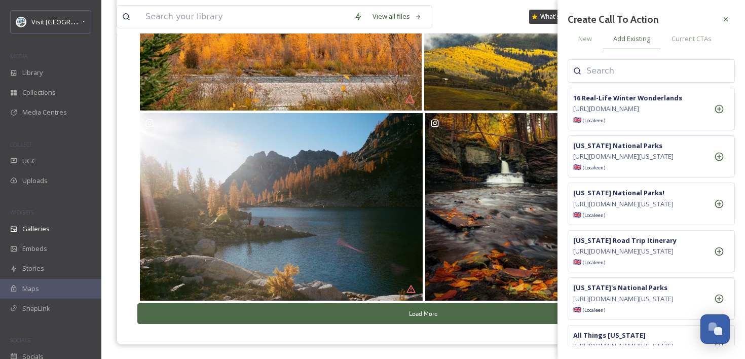
click at [609, 75] on input at bounding box center [636, 71] width 101 height 12
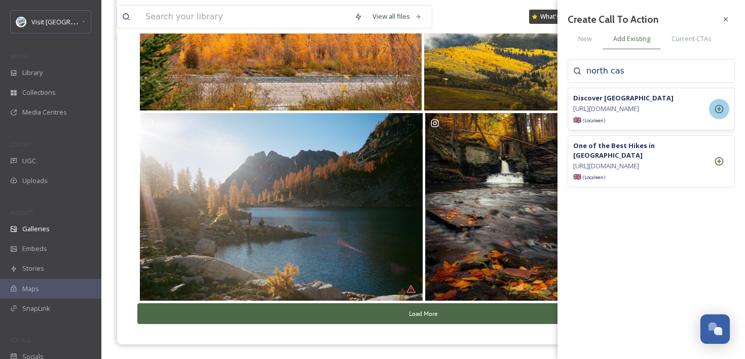
type input "north cas"
click at [721, 119] on div at bounding box center [719, 109] width 20 height 20
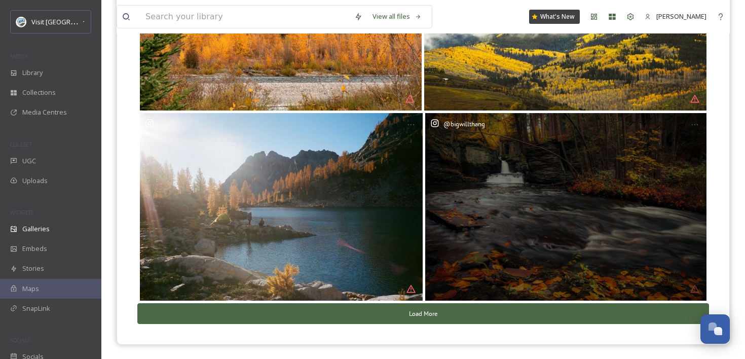
click at [517, 195] on div "@ bigwillthang" at bounding box center [565, 206] width 281 height 187
click at [694, 126] on icon at bounding box center [694, 125] width 8 height 8
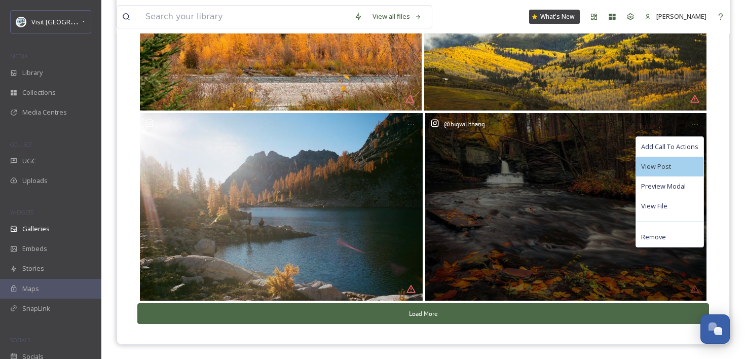
click at [680, 159] on div "View Post" at bounding box center [669, 167] width 67 height 20
click at [683, 151] on div "Add Call To Actions" at bounding box center [669, 147] width 67 height 20
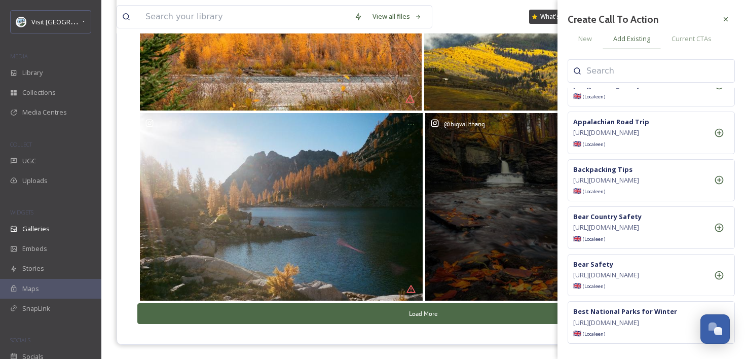
scroll to position [403, 0]
click at [721, 48] on div at bounding box center [719, 37] width 20 height 20
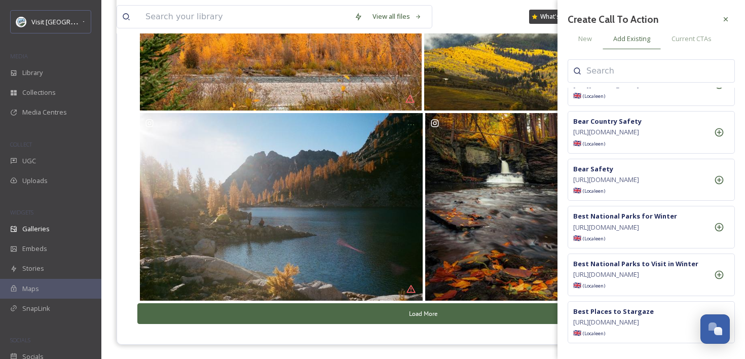
click at [394, 312] on button "Load More" at bounding box center [422, 313] width 571 height 21
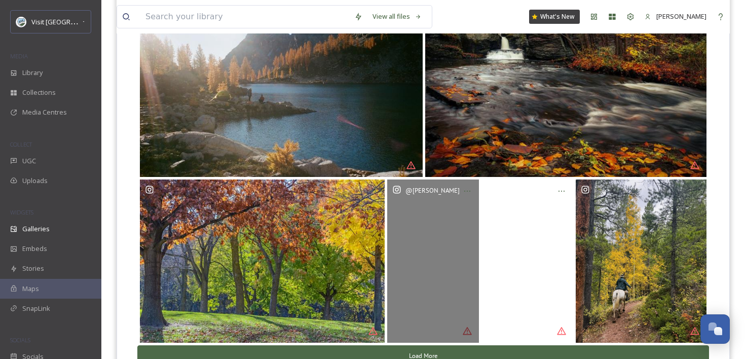
scroll to position [551, 0]
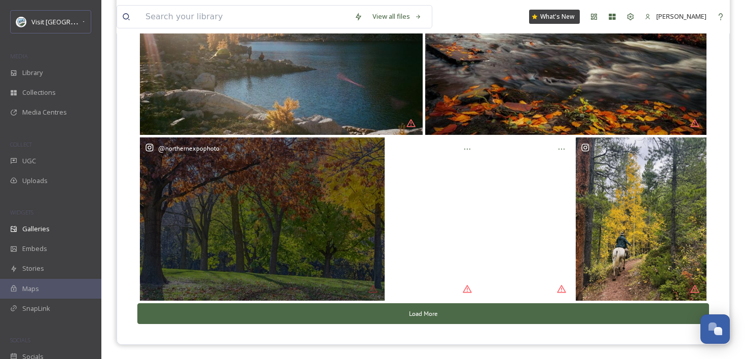
click at [290, 197] on div "@ northernexpophoto" at bounding box center [262, 218] width 245 height 163
click at [373, 145] on icon at bounding box center [373, 149] width 8 height 8
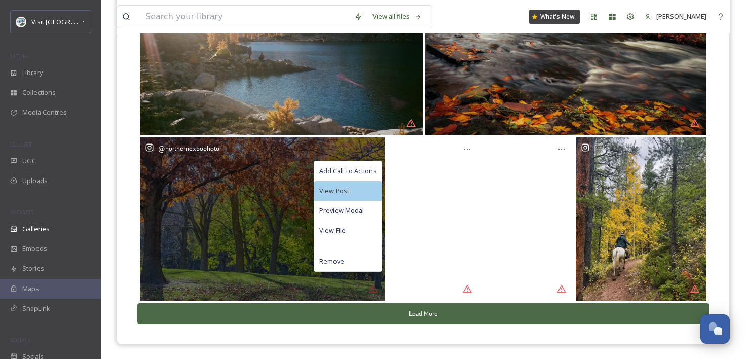
click at [367, 186] on div "View Post" at bounding box center [347, 191] width 67 height 20
click at [342, 172] on span "Add Call To Actions" at bounding box center [347, 171] width 57 height 10
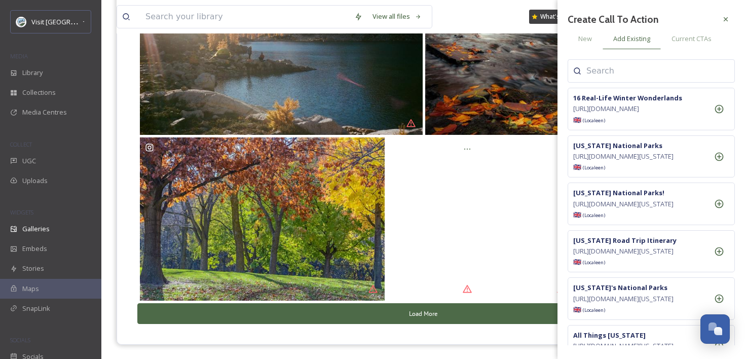
click at [643, 68] on input at bounding box center [636, 71] width 101 height 12
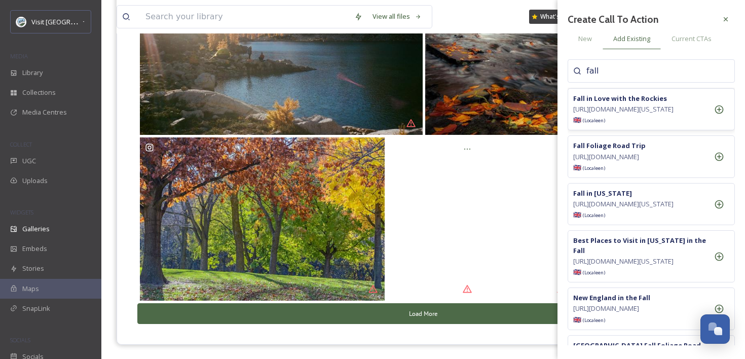
scroll to position [50, 0]
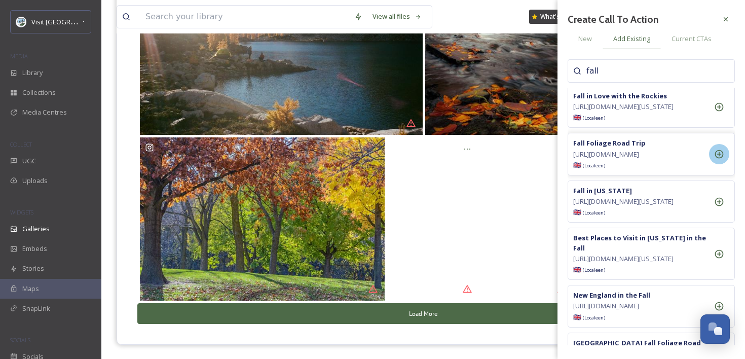
type input "fall"
click at [721, 164] on div at bounding box center [719, 154] width 20 height 20
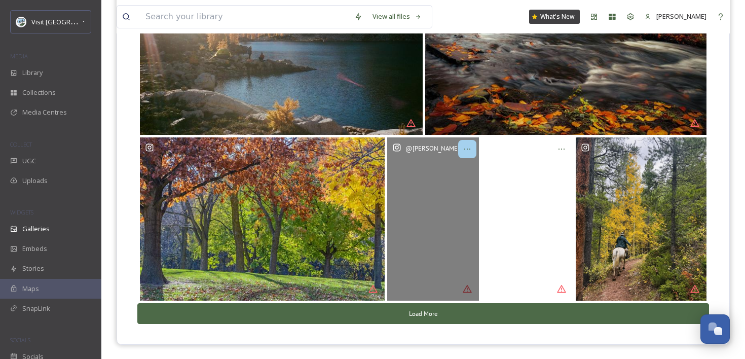
click at [472, 142] on div at bounding box center [467, 149] width 18 height 18
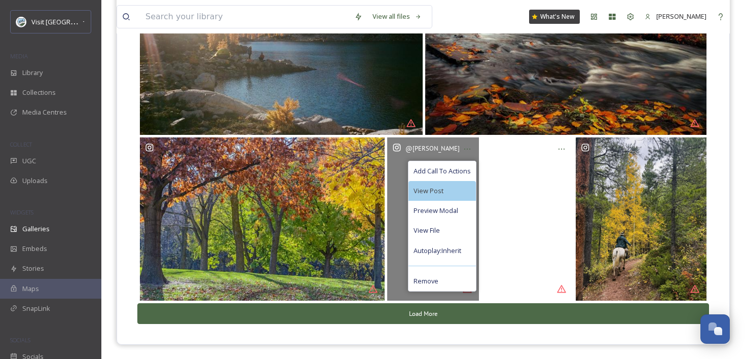
click at [456, 189] on div "View Post" at bounding box center [441, 191] width 67 height 20
click at [459, 173] on span "Add Call To Actions" at bounding box center [441, 171] width 57 height 10
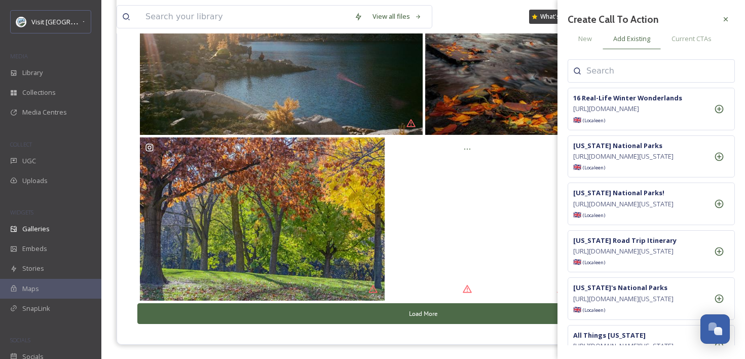
click at [657, 71] on input at bounding box center [636, 71] width 101 height 12
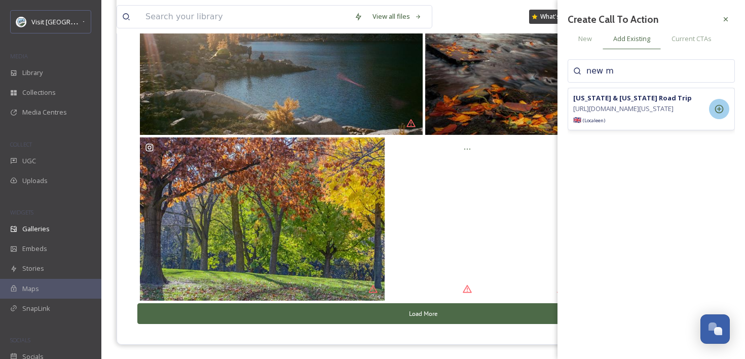
type input "new m"
click at [724, 113] on div at bounding box center [719, 109] width 20 height 20
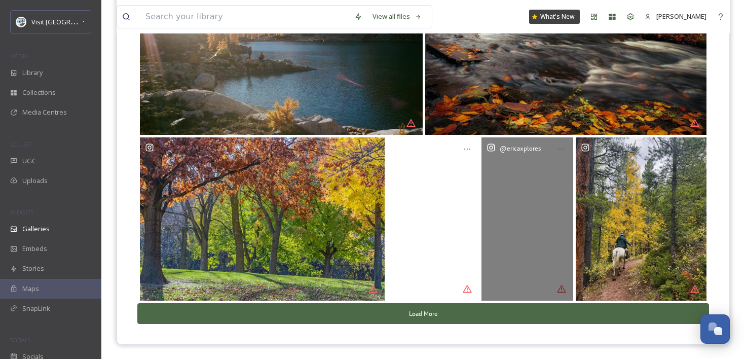
click at [544, 204] on div "@ ericaxplores" at bounding box center [527, 218] width 92 height 163
click at [567, 146] on div at bounding box center [561, 149] width 18 height 18
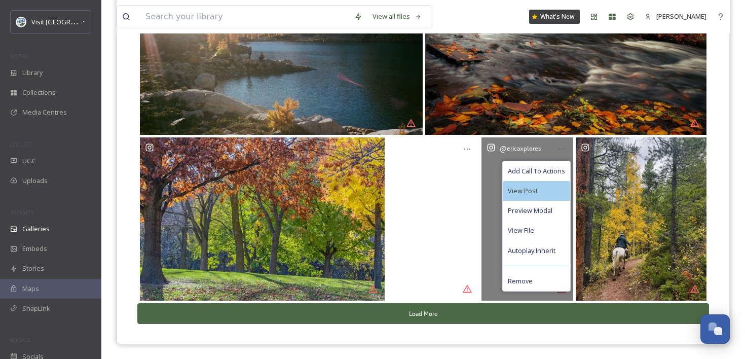
click at [545, 197] on div "View Post" at bounding box center [535, 191] width 67 height 20
click at [541, 170] on span "Add Call To Actions" at bounding box center [536, 171] width 57 height 10
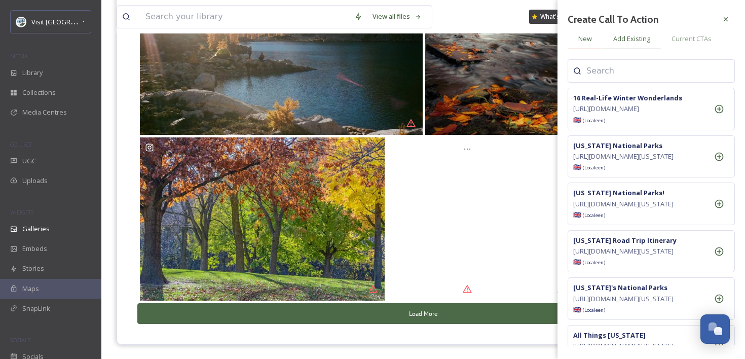
click at [592, 40] on div "New" at bounding box center [584, 38] width 35 height 21
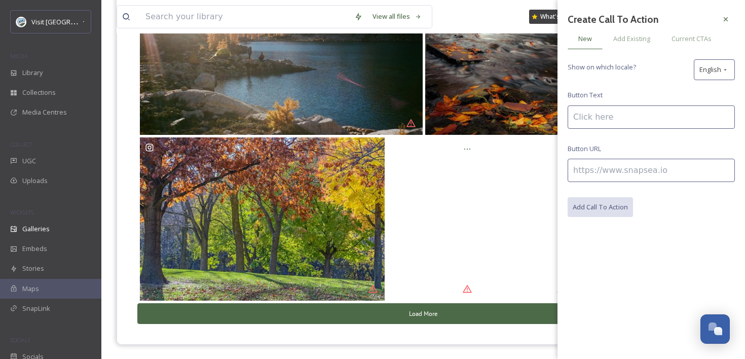
click at [628, 112] on input at bounding box center [650, 116] width 167 height 23
type input "Great Lakes Road Trip Itinerary"
click at [613, 176] on input at bounding box center [650, 170] width 167 height 23
paste input "[URL][DOMAIN_NAME]"
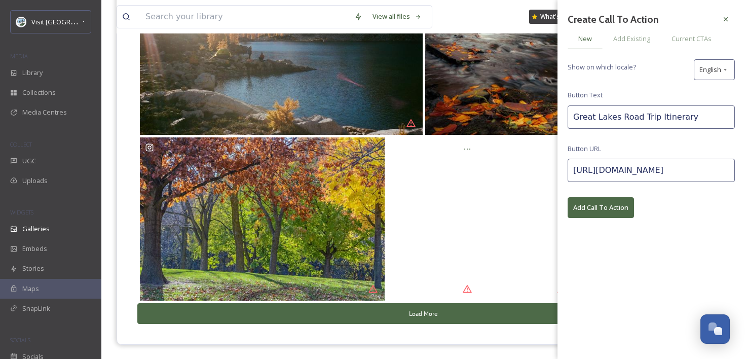
scroll to position [0, 125]
type input "[URL][DOMAIN_NAME]"
click at [608, 197] on button "Add Call To Action" at bounding box center [600, 207] width 66 height 21
click at [727, 20] on icon at bounding box center [725, 19] width 8 height 8
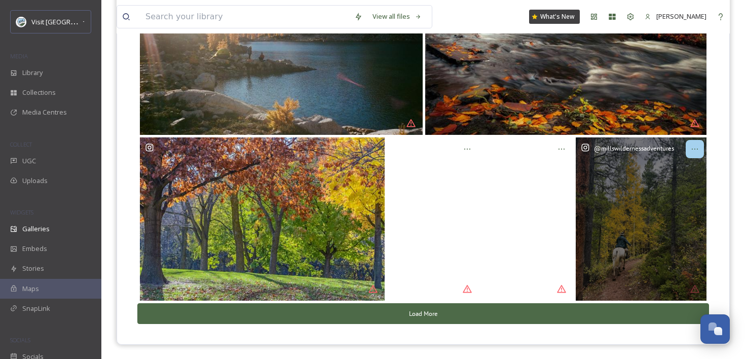
click at [693, 145] on icon at bounding box center [694, 149] width 8 height 8
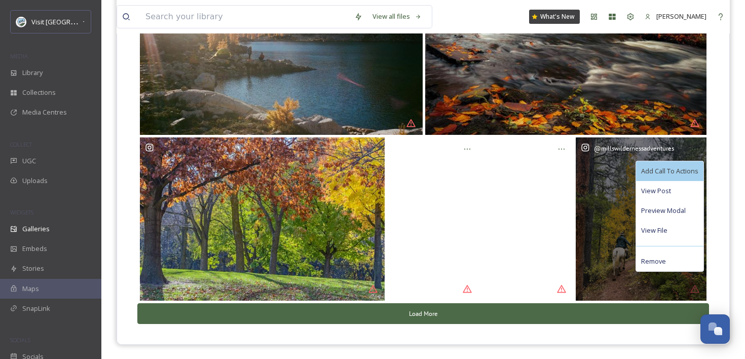
click at [676, 166] on span "Add Call To Actions" at bounding box center [669, 171] width 57 height 10
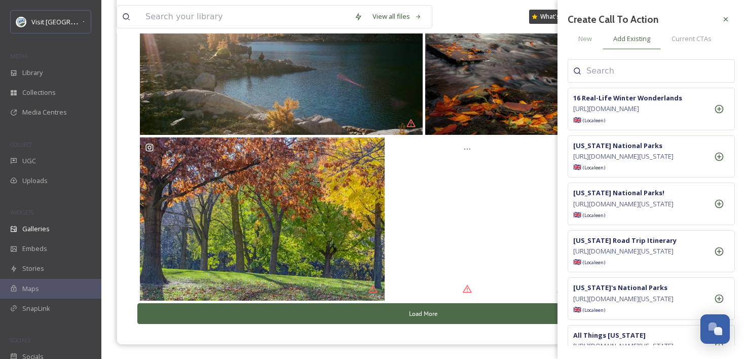
click at [646, 76] on input at bounding box center [636, 71] width 101 height 12
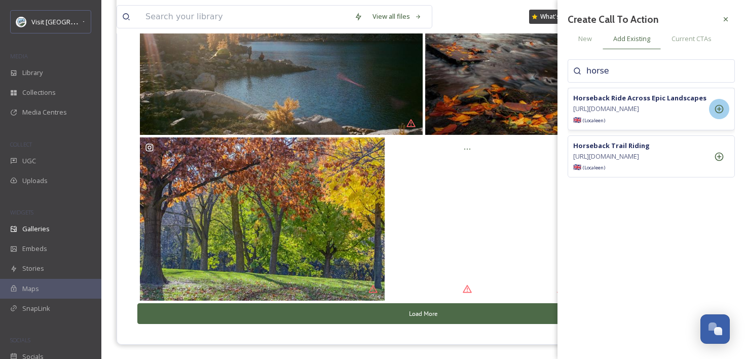
type input "horse"
click at [724, 113] on div at bounding box center [719, 109] width 20 height 20
click at [448, 311] on button "Load More" at bounding box center [422, 313] width 571 height 21
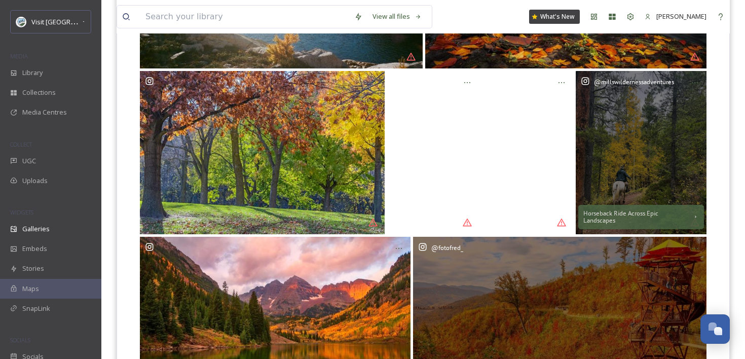
scroll to position [734, 0]
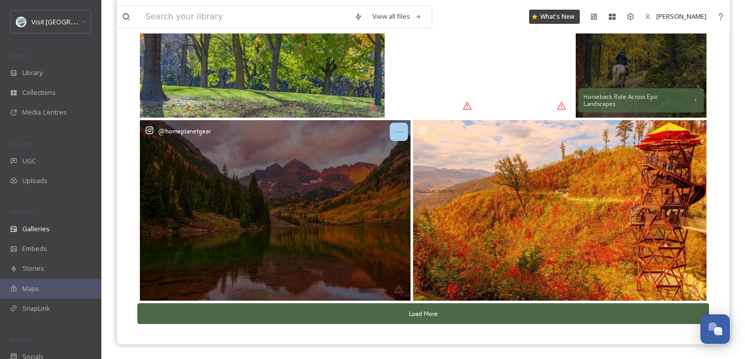
click at [393, 137] on div at bounding box center [399, 132] width 18 height 18
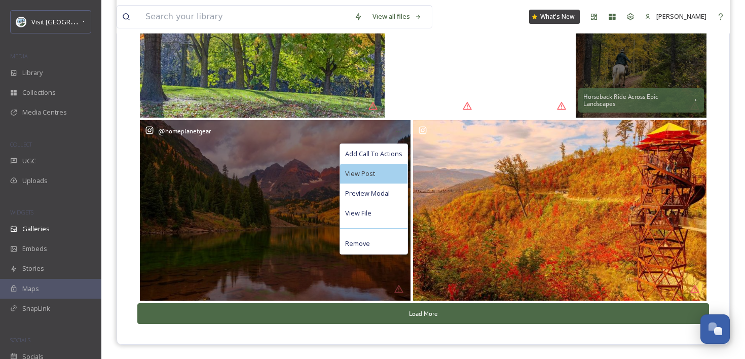
click at [390, 168] on div "View Post" at bounding box center [373, 174] width 67 height 20
click at [384, 151] on span "Add Call To Actions" at bounding box center [373, 154] width 57 height 10
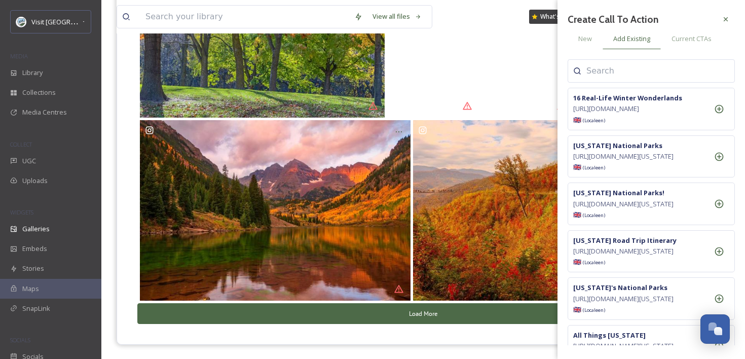
click at [601, 64] on div at bounding box center [650, 70] width 167 height 23
click at [603, 68] on input at bounding box center [636, 71] width 101 height 12
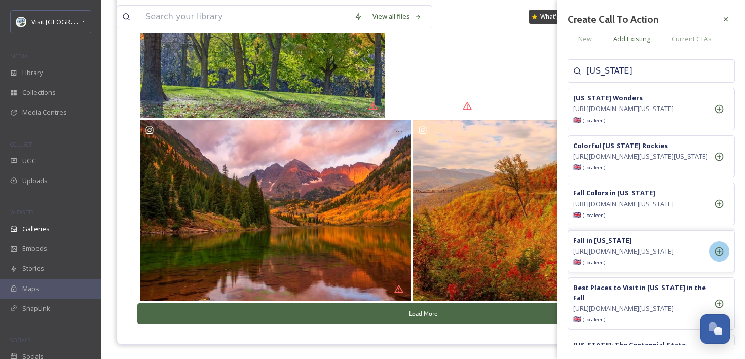
type input "[US_STATE]"
click at [718, 255] on icon at bounding box center [719, 251] width 9 height 9
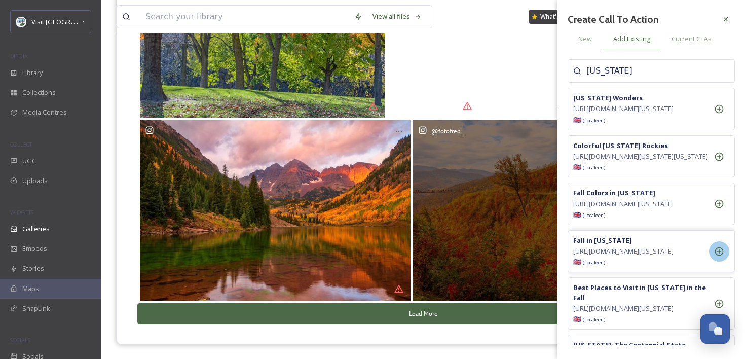
click at [493, 242] on div "@ fotofred_" at bounding box center [560, 210] width 294 height 180
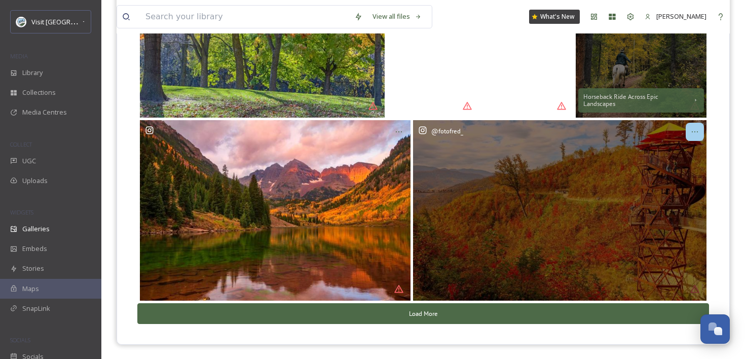
click at [693, 129] on icon at bounding box center [694, 132] width 8 height 8
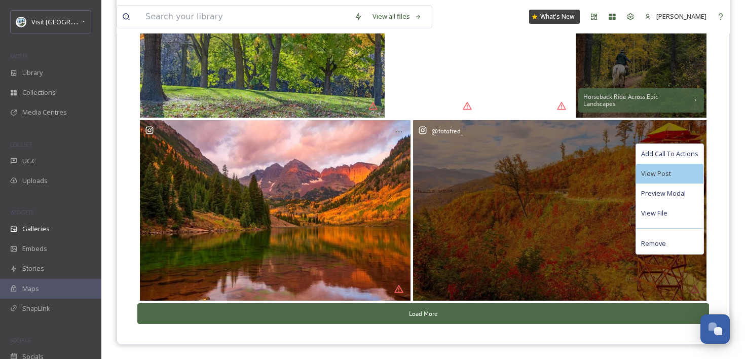
click at [678, 164] on div "View Post" at bounding box center [669, 174] width 67 height 20
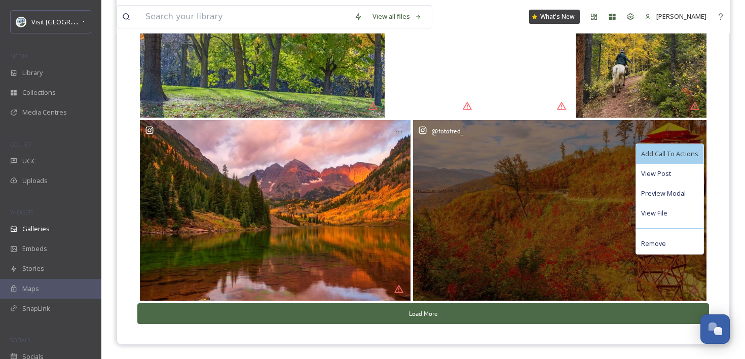
click at [675, 158] on span "Add Call To Actions" at bounding box center [669, 154] width 57 height 10
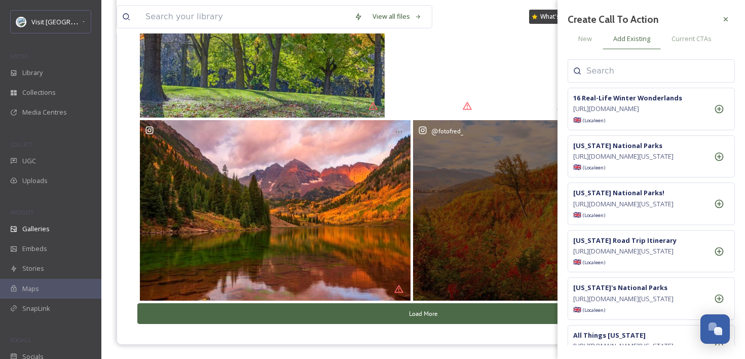
click at [661, 69] on input at bounding box center [636, 71] width 101 height 12
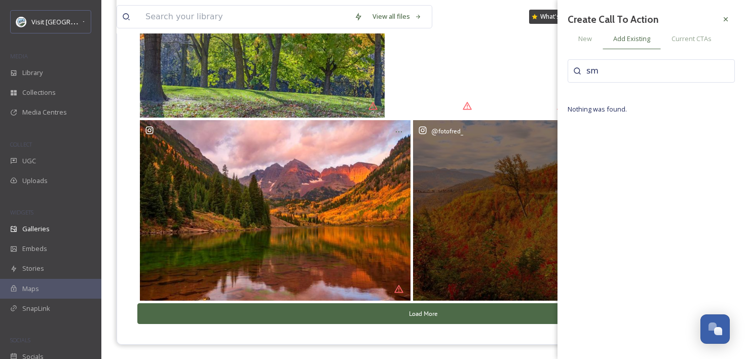
type input "s"
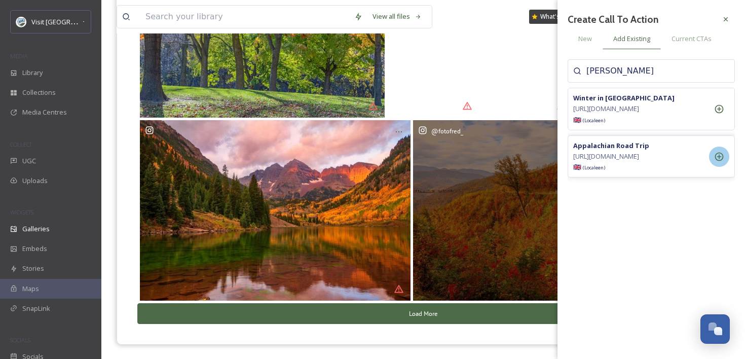
type input "[PERSON_NAME]"
click at [715, 162] on icon at bounding box center [719, 156] width 10 height 10
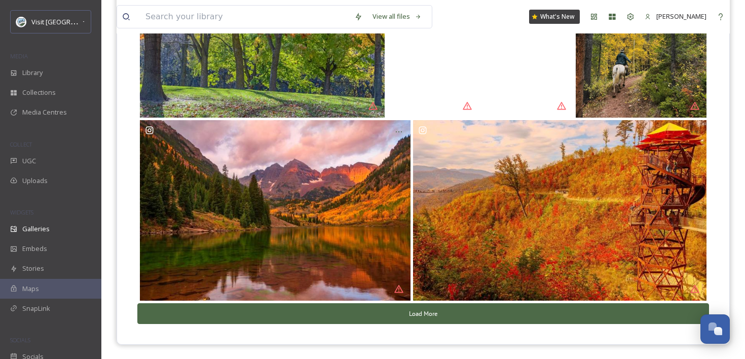
click at [399, 306] on button "Load More" at bounding box center [422, 313] width 571 height 21
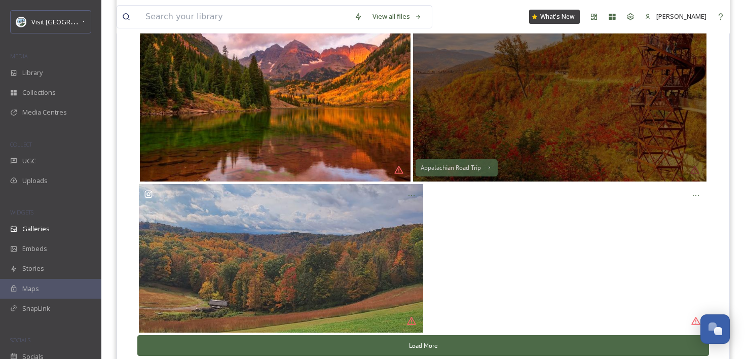
scroll to position [885, 0]
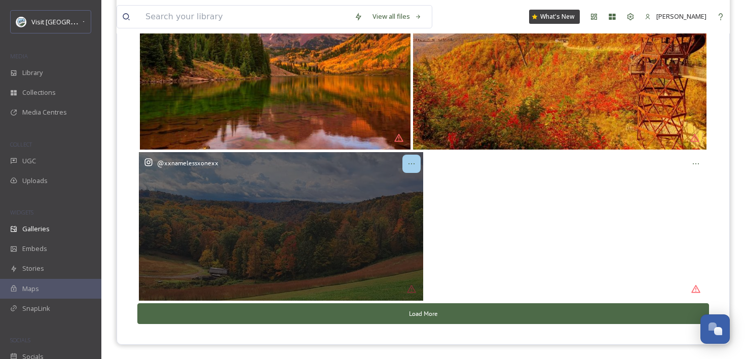
click at [410, 160] on icon at bounding box center [411, 164] width 8 height 8
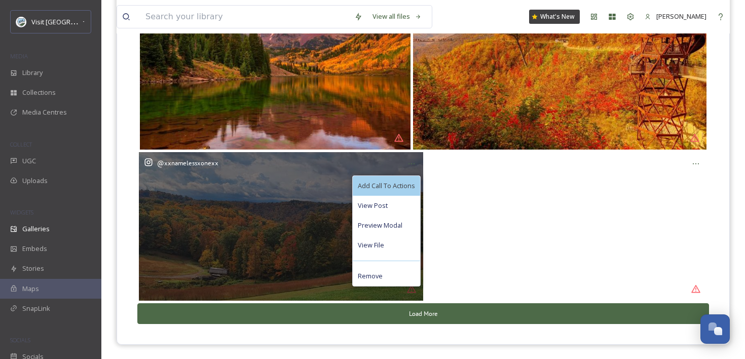
click at [404, 188] on span "Add Call To Actions" at bounding box center [386, 186] width 57 height 10
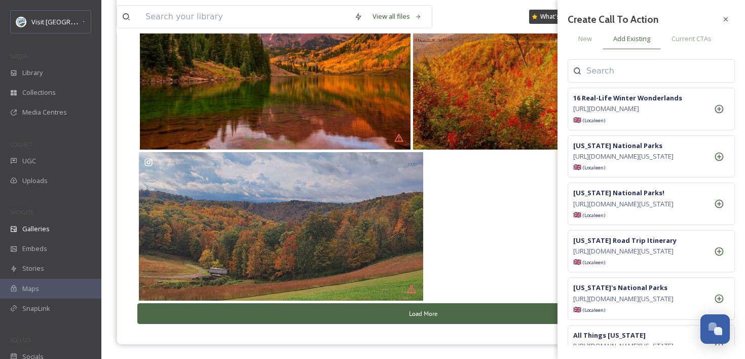
click at [624, 76] on input at bounding box center [636, 71] width 101 height 12
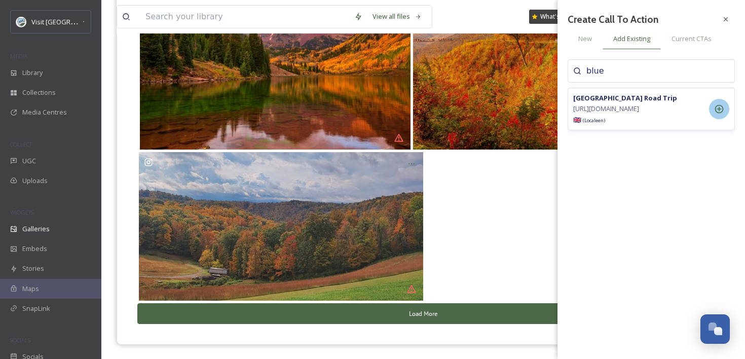
type input "blue"
click at [721, 113] on icon at bounding box center [719, 109] width 10 height 10
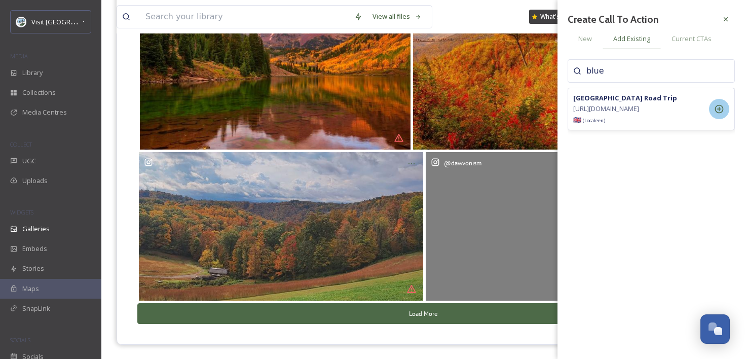
click at [512, 217] on div "@ dawvonism" at bounding box center [566, 226] width 282 height 148
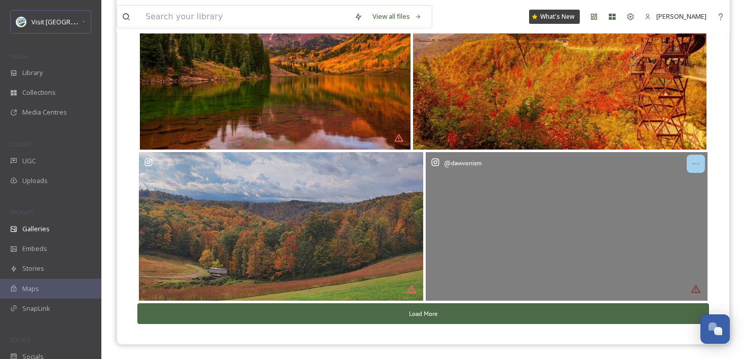
click at [699, 161] on div at bounding box center [695, 163] width 18 height 18
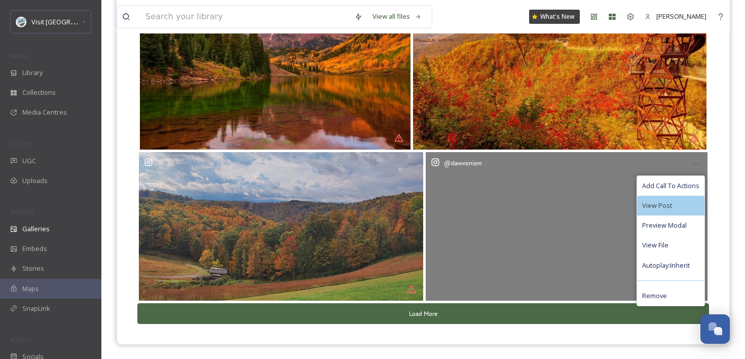
click at [674, 200] on div "View Post" at bounding box center [670, 206] width 67 height 20
click at [678, 190] on div "Add Call To Actions" at bounding box center [670, 186] width 67 height 20
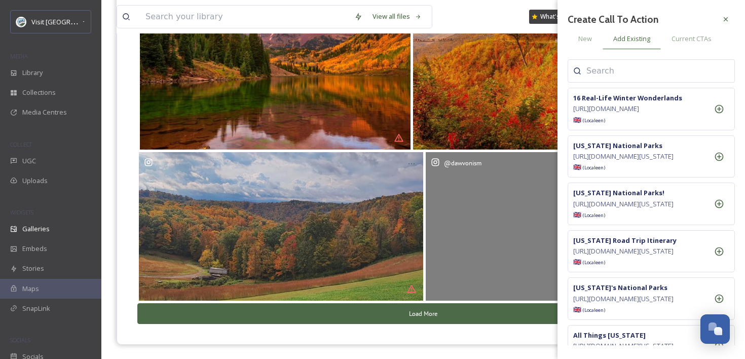
click at [654, 70] on input at bounding box center [636, 71] width 101 height 12
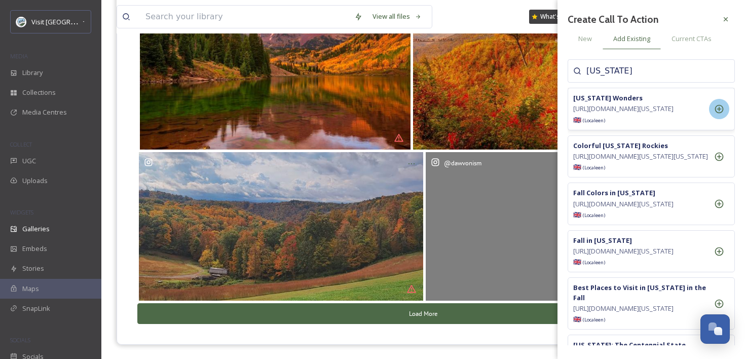
type input "[US_STATE]"
click at [721, 114] on icon at bounding box center [719, 109] width 10 height 10
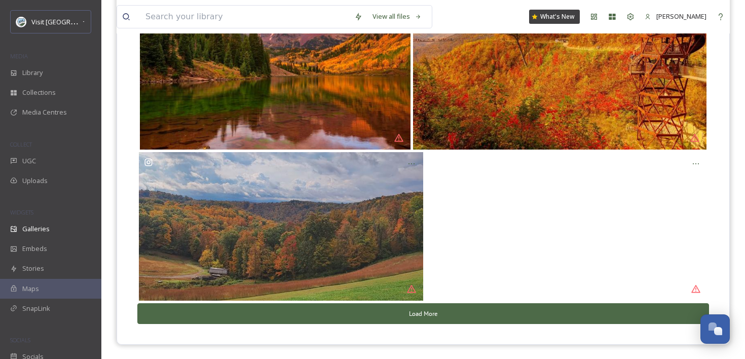
click at [402, 314] on button "Load More" at bounding box center [422, 313] width 571 height 21
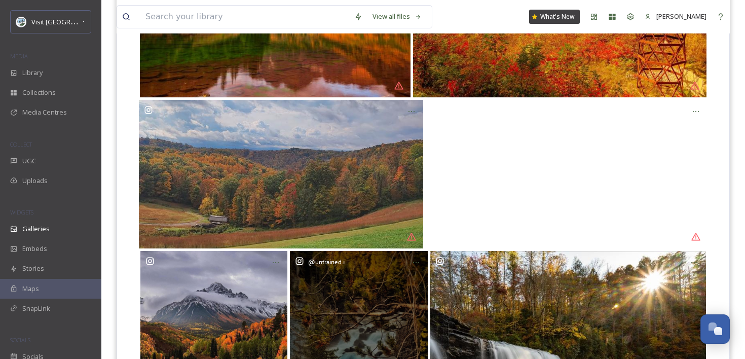
scroll to position [1071, 0]
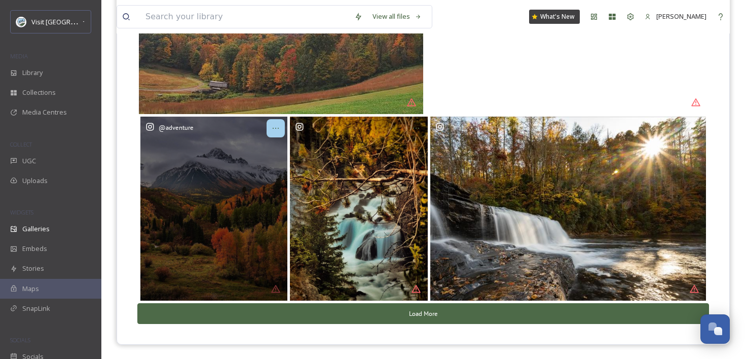
click at [276, 130] on icon at bounding box center [275, 128] width 8 height 8
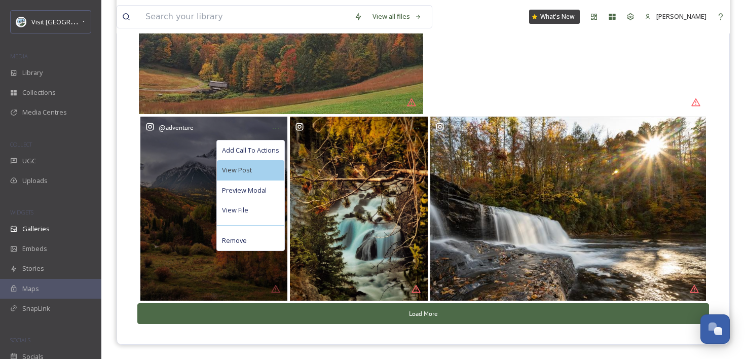
click at [268, 169] on div "View Post" at bounding box center [250, 170] width 67 height 20
click at [266, 152] on span "Add Call To Actions" at bounding box center [250, 150] width 57 height 10
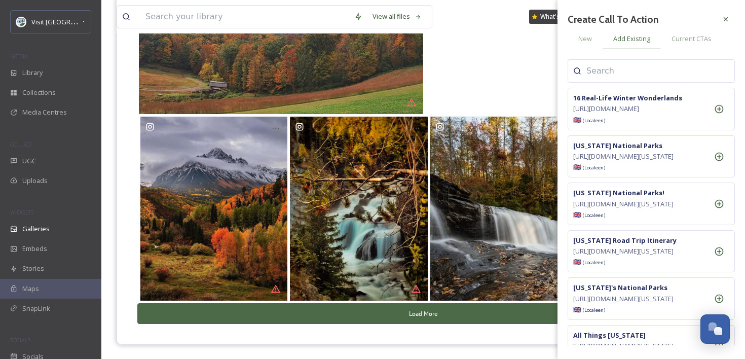
click at [595, 75] on input at bounding box center [636, 71] width 101 height 12
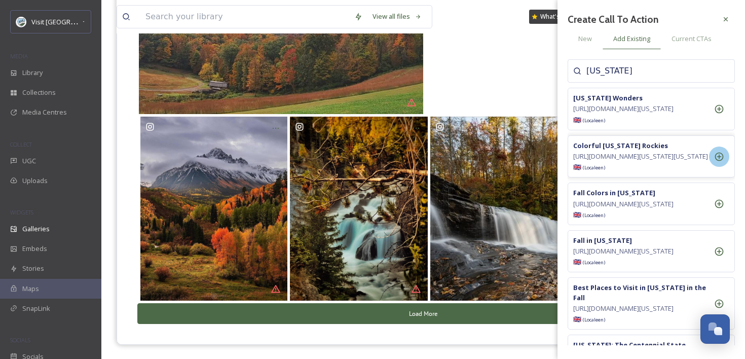
type input "[US_STATE]"
click at [726, 167] on div at bounding box center [719, 156] width 20 height 20
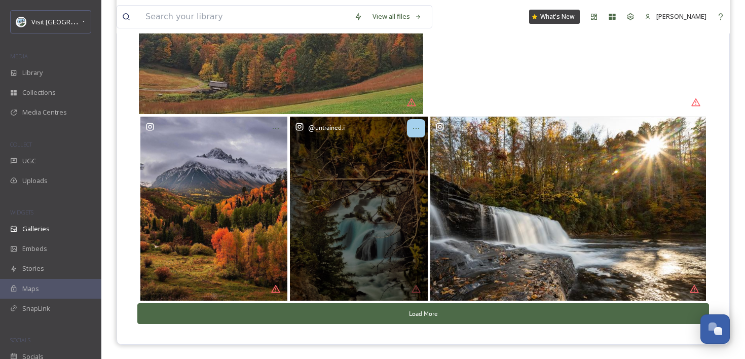
click at [416, 130] on icon at bounding box center [416, 128] width 8 height 8
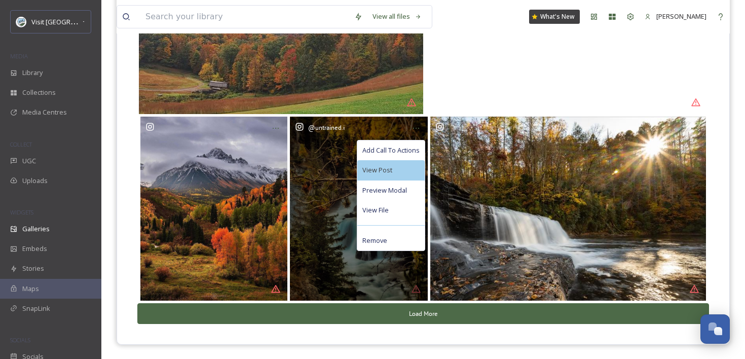
click at [411, 162] on div "View Post" at bounding box center [390, 170] width 67 height 20
click at [416, 148] on span "Add Call To Actions" at bounding box center [390, 150] width 57 height 10
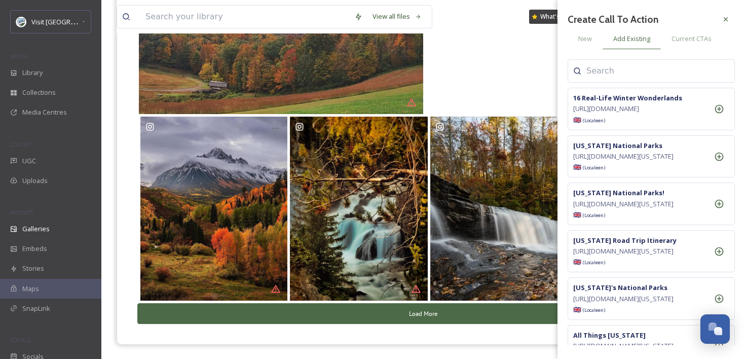
click at [602, 72] on input at bounding box center [636, 71] width 101 height 12
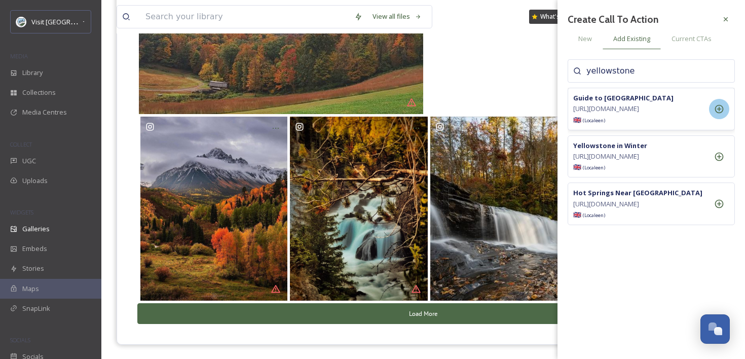
type input "yellowstone"
click at [715, 119] on div at bounding box center [719, 109] width 20 height 20
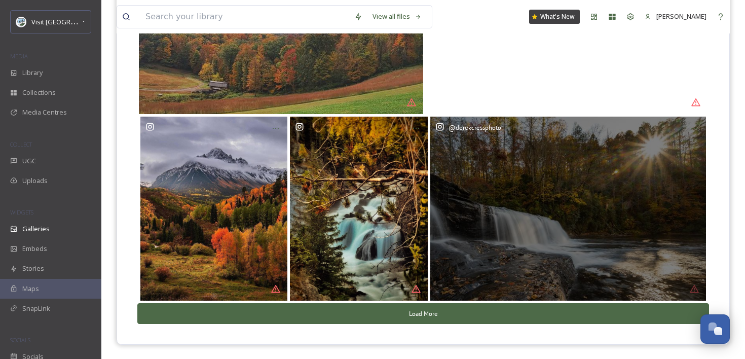
click at [520, 180] on div "@ derekcressphoto" at bounding box center [568, 208] width 276 height 184
click at [693, 128] on icon at bounding box center [694, 128] width 8 height 8
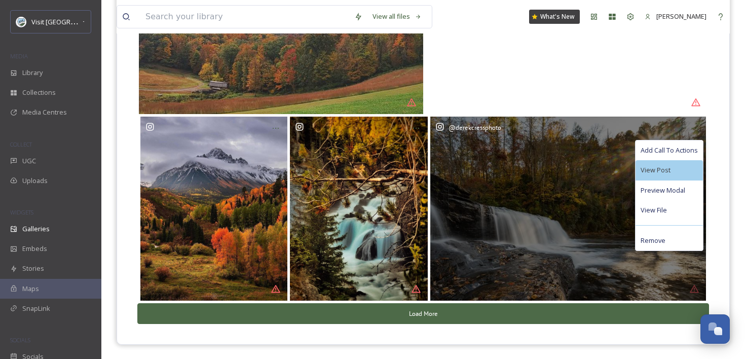
click at [670, 166] on div "View Post" at bounding box center [668, 170] width 67 height 20
click at [678, 153] on span "Add Call To Actions" at bounding box center [668, 150] width 57 height 10
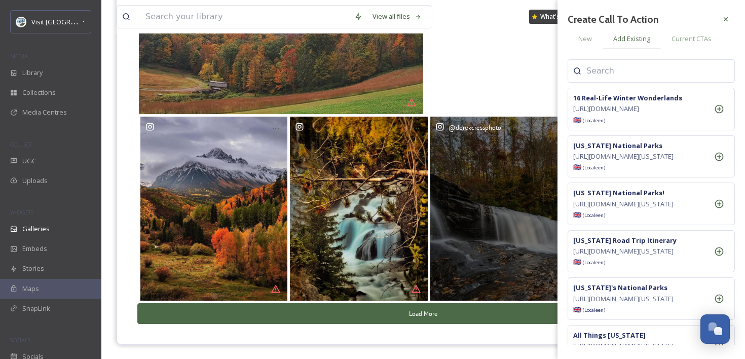
click at [635, 64] on div at bounding box center [650, 70] width 167 height 23
click at [632, 73] on input at bounding box center [636, 71] width 101 height 12
type input "appalachia"
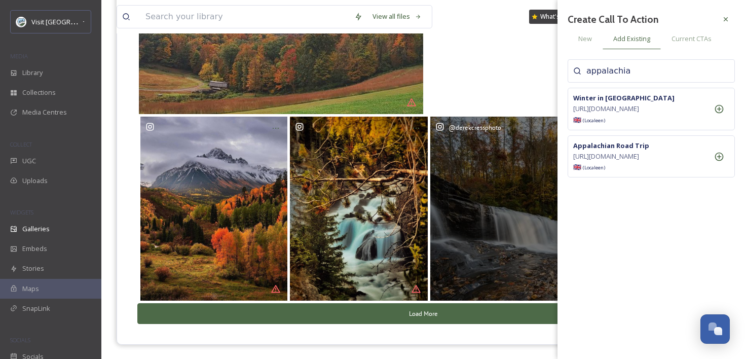
click at [657, 71] on input "appalachia" at bounding box center [636, 71] width 101 height 12
type input "blue r"
click at [722, 113] on icon at bounding box center [719, 109] width 9 height 9
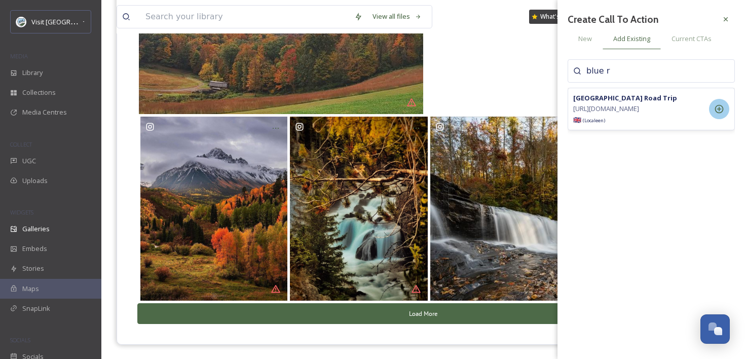
click at [389, 308] on button "Load More" at bounding box center [422, 313] width 571 height 21
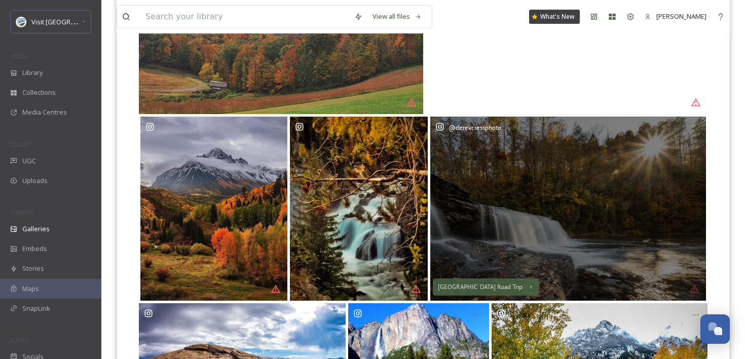
scroll to position [1215, 0]
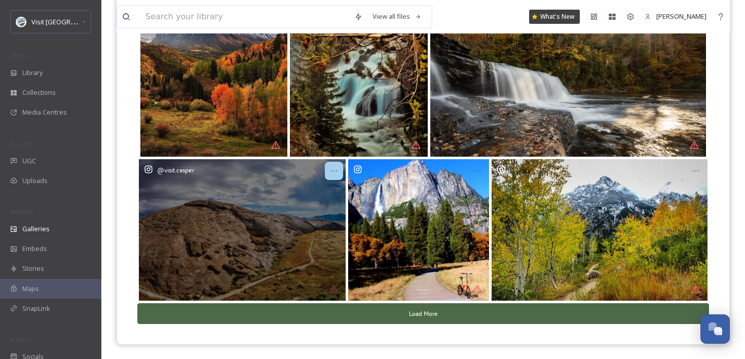
click at [332, 171] on icon at bounding box center [334, 171] width 8 height 8
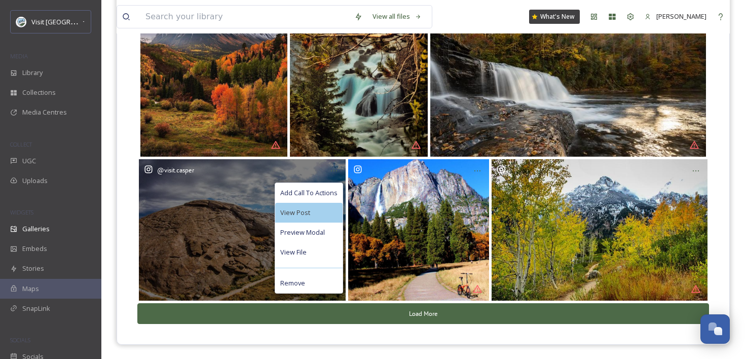
click at [332, 213] on div "View Post" at bounding box center [308, 213] width 67 height 20
click at [318, 198] on div "Add Call To Actions" at bounding box center [308, 193] width 67 height 20
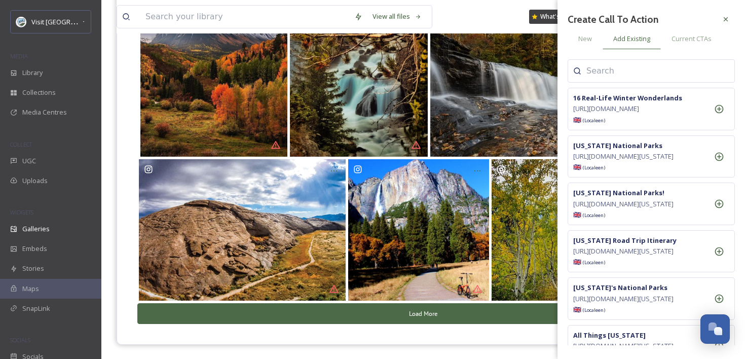
click at [599, 82] on div at bounding box center [650, 70] width 167 height 23
type input "s"
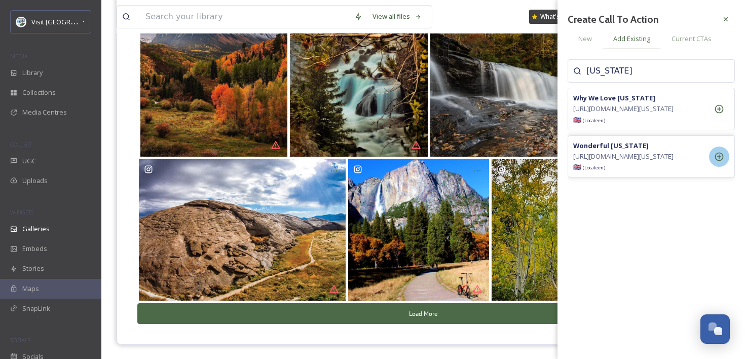
type input "[US_STATE]"
click at [714, 162] on icon at bounding box center [719, 156] width 10 height 10
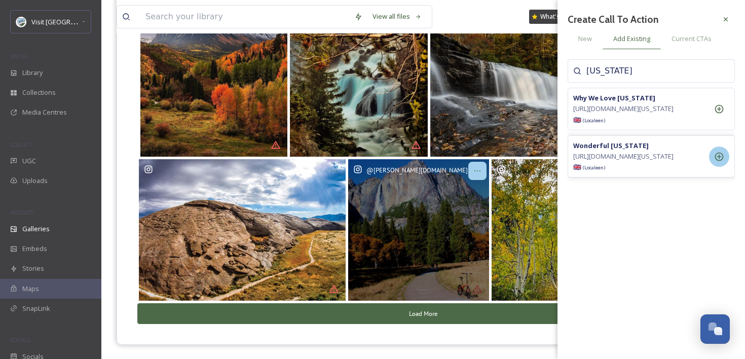
click at [476, 168] on icon at bounding box center [477, 171] width 8 height 8
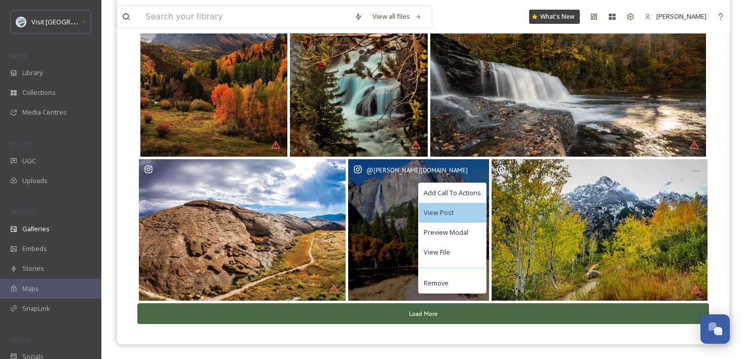
click at [476, 209] on div "View Post" at bounding box center [451, 213] width 67 height 20
click at [457, 200] on div "Add Call To Actions" at bounding box center [451, 193] width 67 height 20
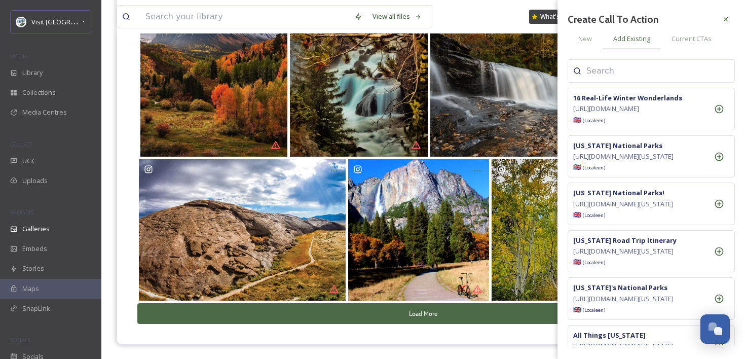
click at [617, 81] on div at bounding box center [650, 70] width 167 height 23
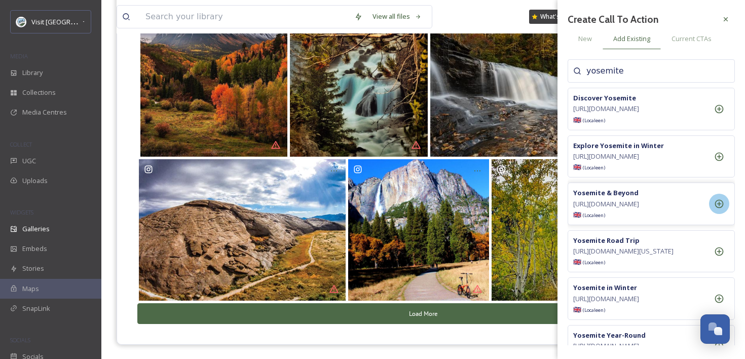
type input "yosemite"
click at [722, 208] on icon at bounding box center [719, 204] width 9 height 9
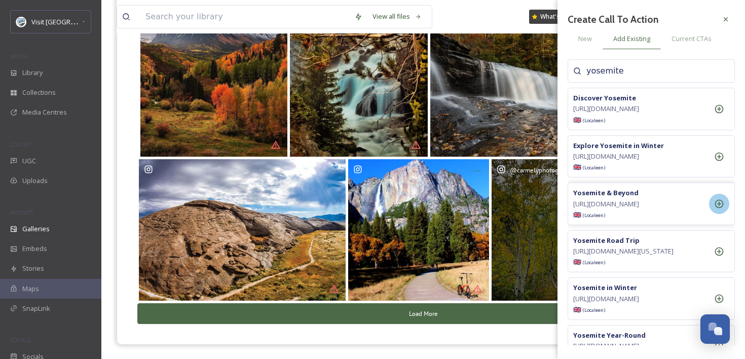
click at [538, 255] on div "@ carmelyphotography" at bounding box center [598, 229] width 215 height 141
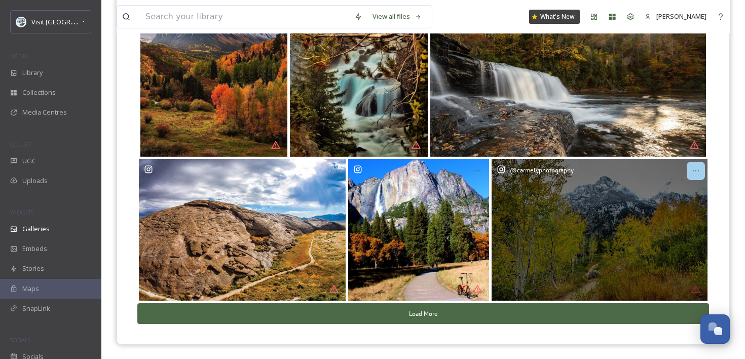
click at [692, 167] on icon at bounding box center [695, 171] width 8 height 8
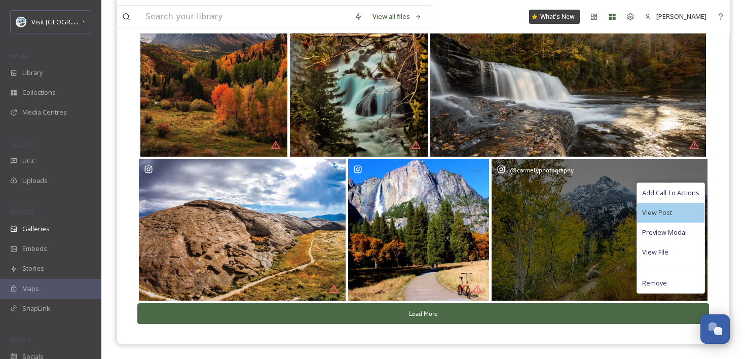
click at [671, 217] on div "View Post" at bounding box center [670, 213] width 67 height 20
click at [696, 191] on span "Add Call To Actions" at bounding box center [670, 193] width 57 height 10
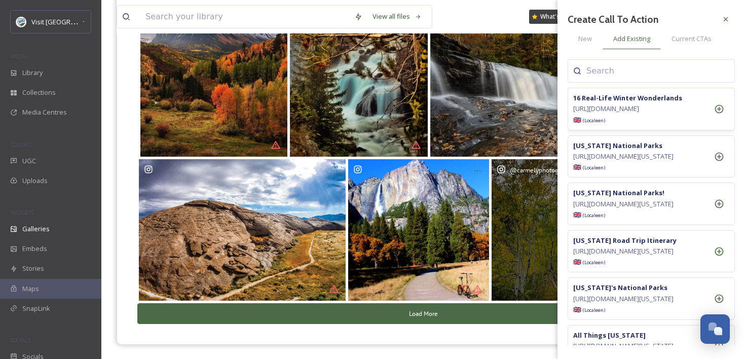
click at [638, 90] on div "16 Real-Life Winter Wonderlands [URL][DOMAIN_NAME] 🇬🇧 (Locale en )" at bounding box center [650, 109] width 167 height 43
click at [635, 79] on div at bounding box center [650, 70] width 167 height 23
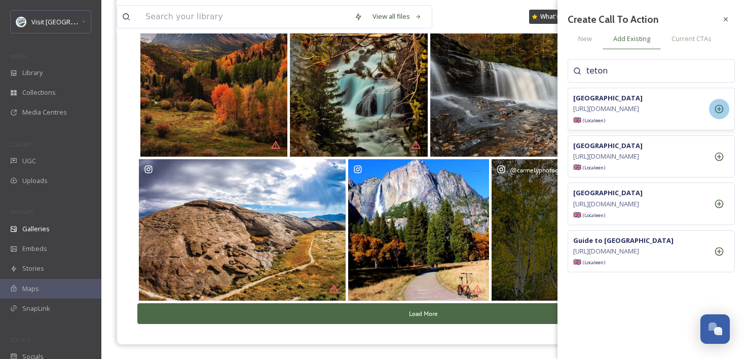
type input "teton"
click at [711, 119] on div at bounding box center [719, 109] width 20 height 20
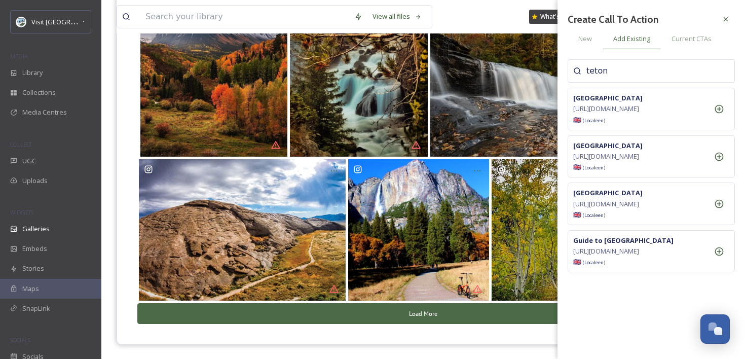
click at [424, 310] on button "Load More" at bounding box center [422, 313] width 571 height 21
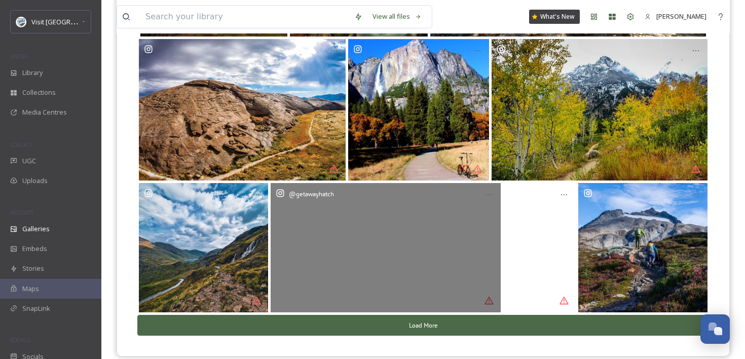
scroll to position [1347, 0]
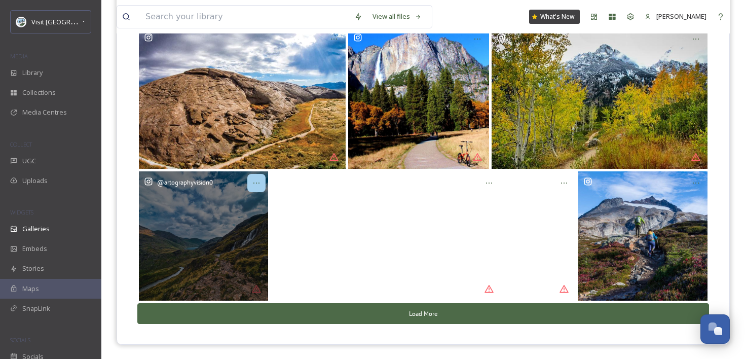
click at [256, 176] on div at bounding box center [256, 183] width 18 height 18
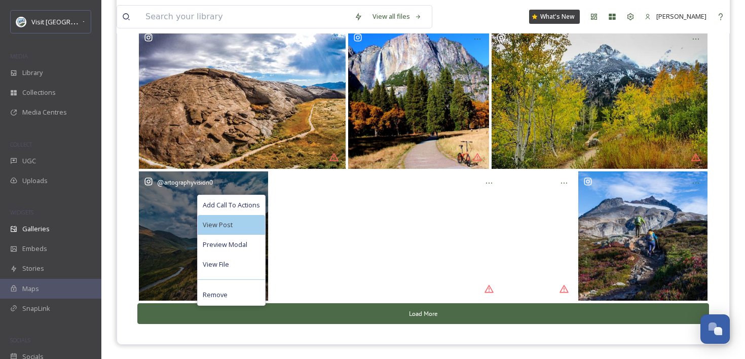
click at [251, 218] on div "View Post" at bounding box center [231, 225] width 67 height 20
click at [236, 208] on span "Add Call To Actions" at bounding box center [231, 205] width 57 height 10
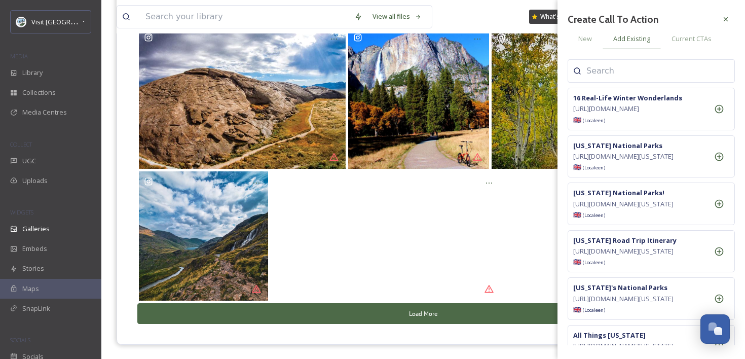
click at [631, 65] on input at bounding box center [636, 71] width 101 height 12
type input "[GEOGRAPHIC_DATA]"
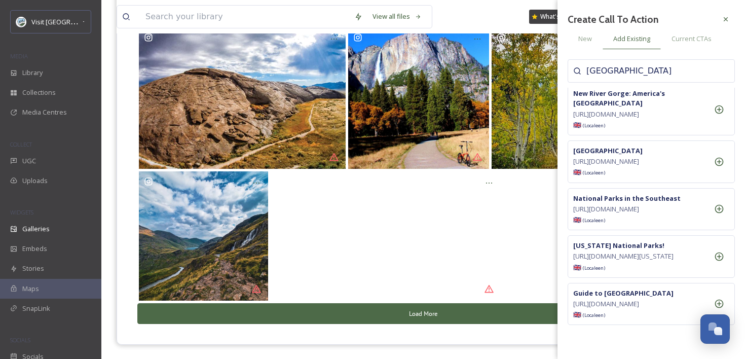
scroll to position [805, 0]
click at [675, 67] on input "[GEOGRAPHIC_DATA]" at bounding box center [636, 71] width 101 height 12
